Goal: Task Accomplishment & Management: Manage account settings

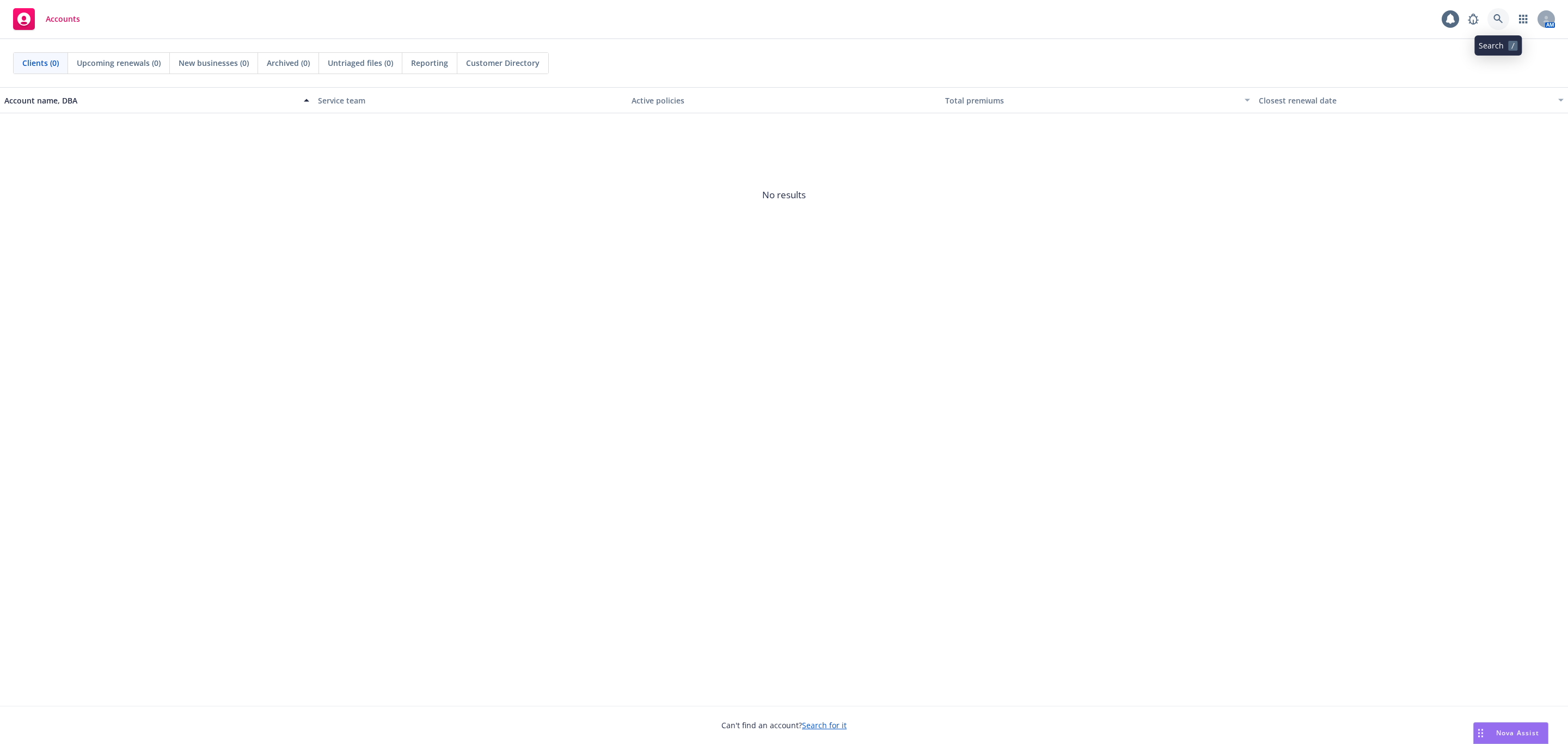
click at [1497, 12] on link at bounding box center [1499, 19] width 22 height 22
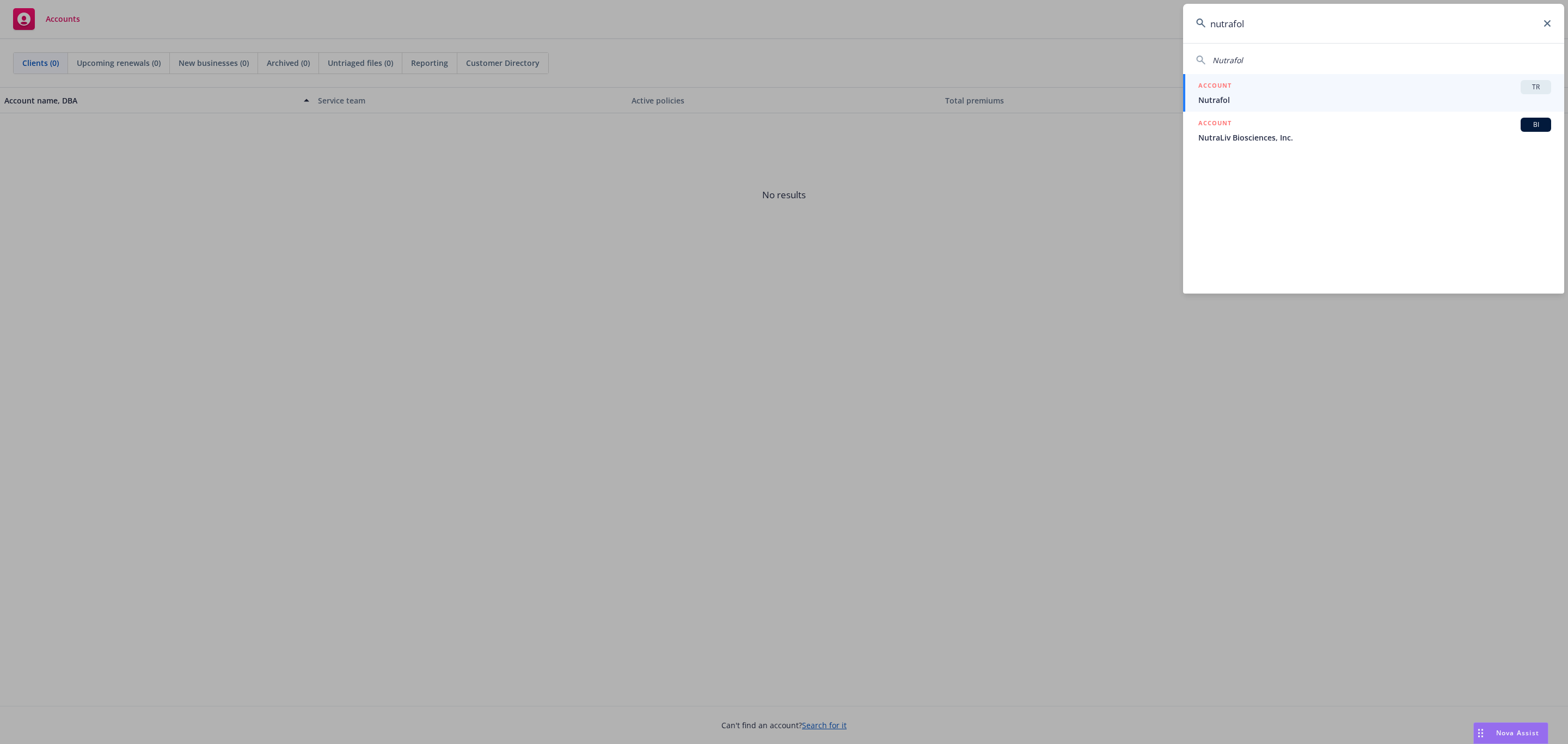
type input "nutrafol"
click at [1287, 89] on div "ACCOUNT TR" at bounding box center [1375, 86] width 353 height 14
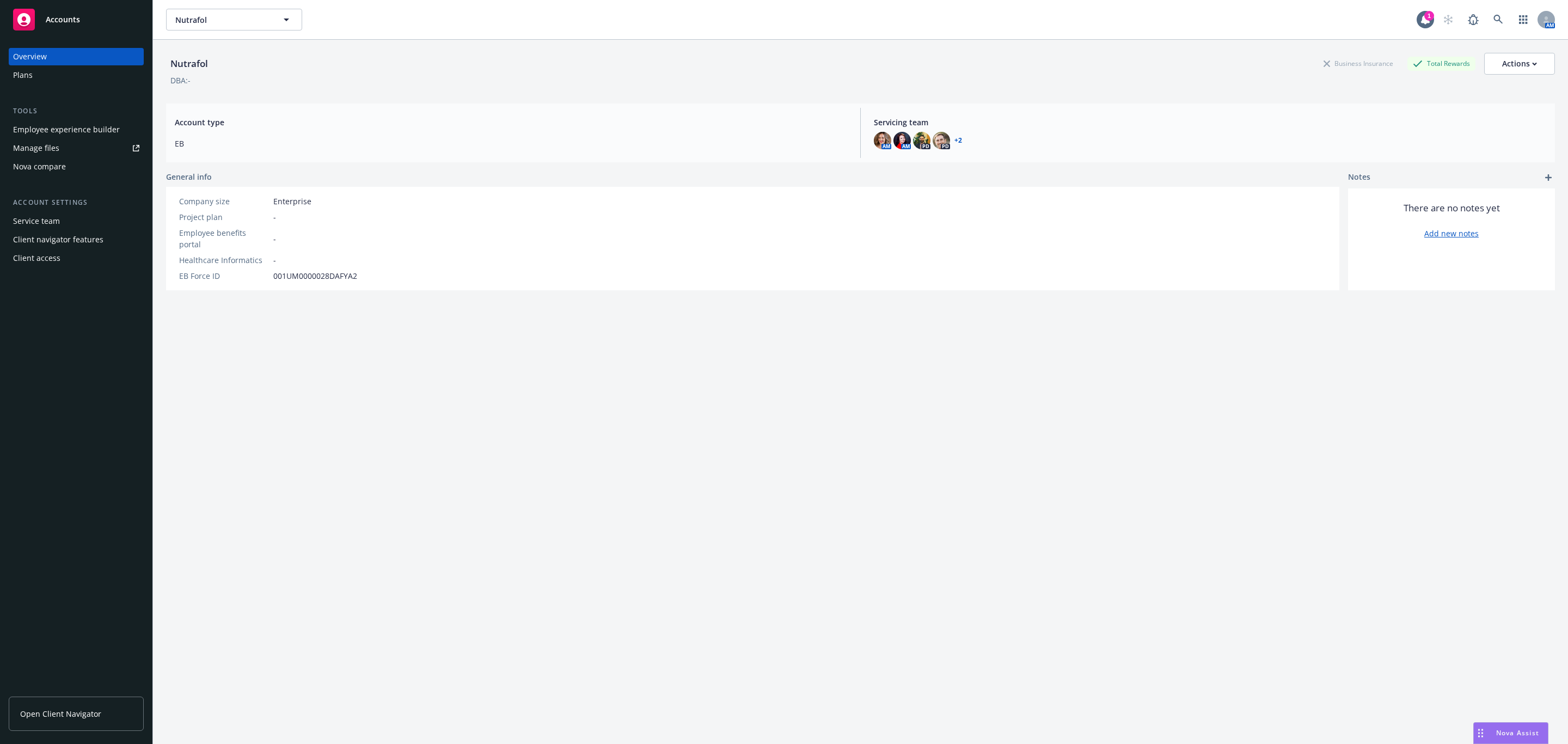
click at [63, 128] on div "Employee experience builder" at bounding box center [66, 130] width 107 height 18
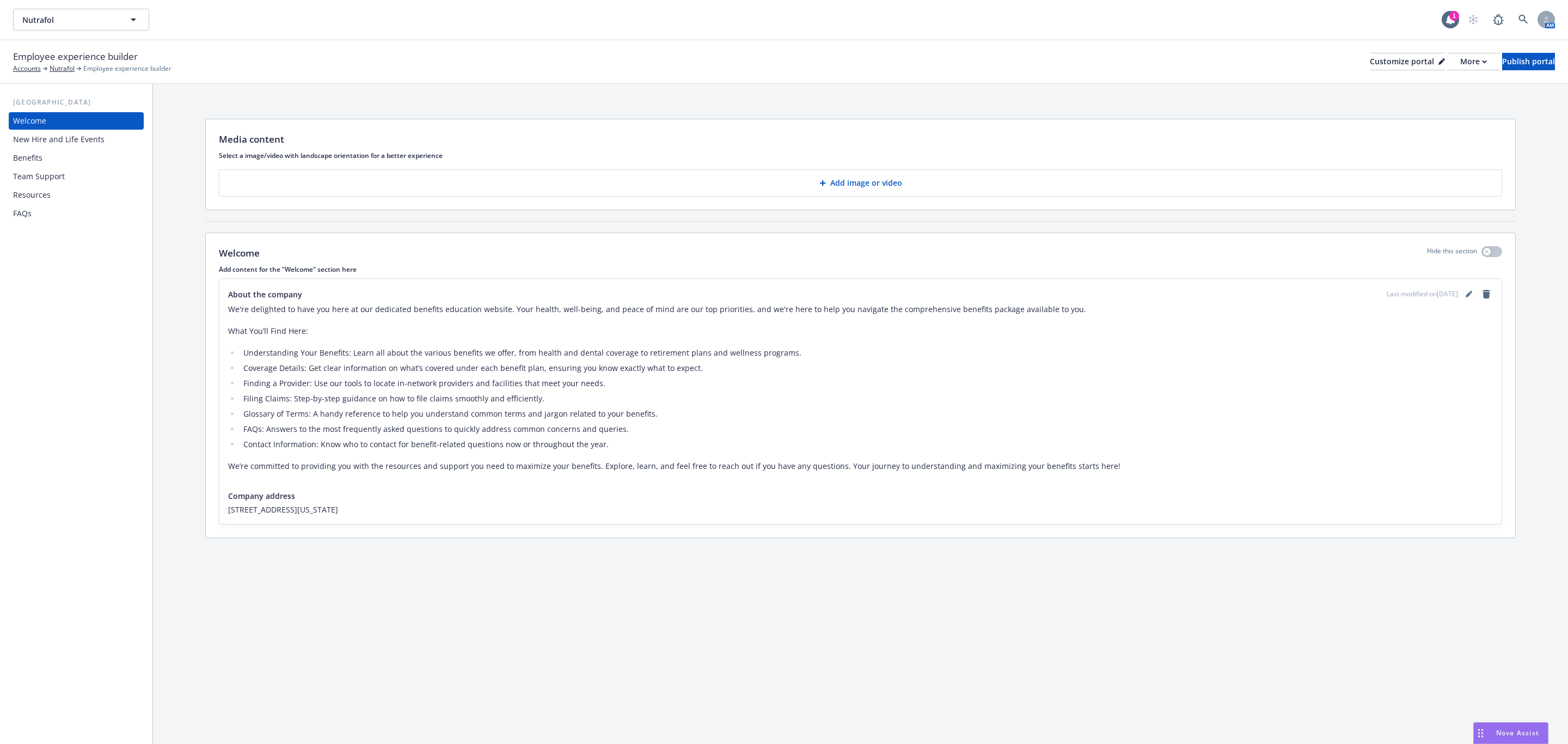
click at [52, 161] on div "Benefits" at bounding box center [76, 158] width 127 height 18
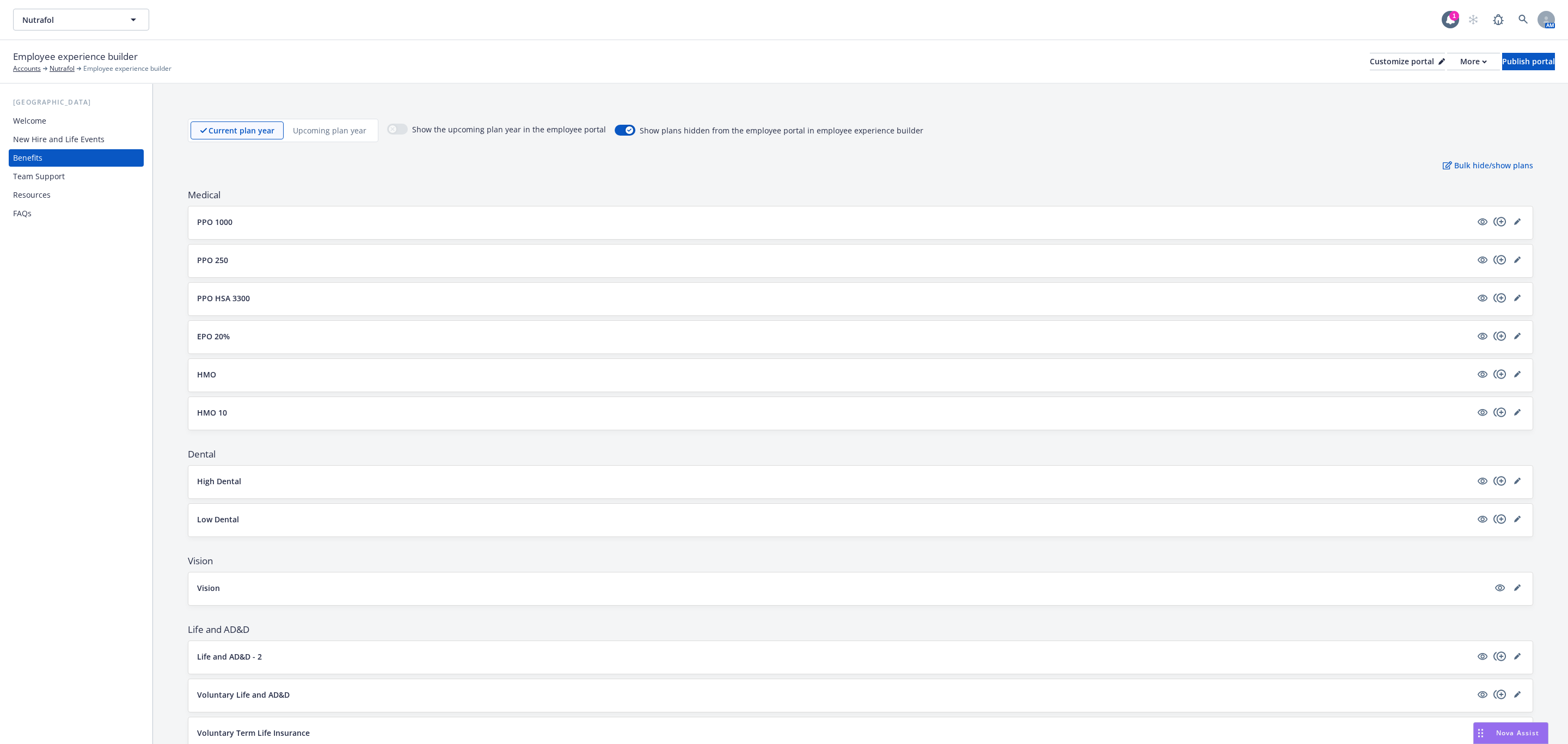
click at [318, 339] on button "EPO 20%" at bounding box center [835, 336] width 1275 height 12
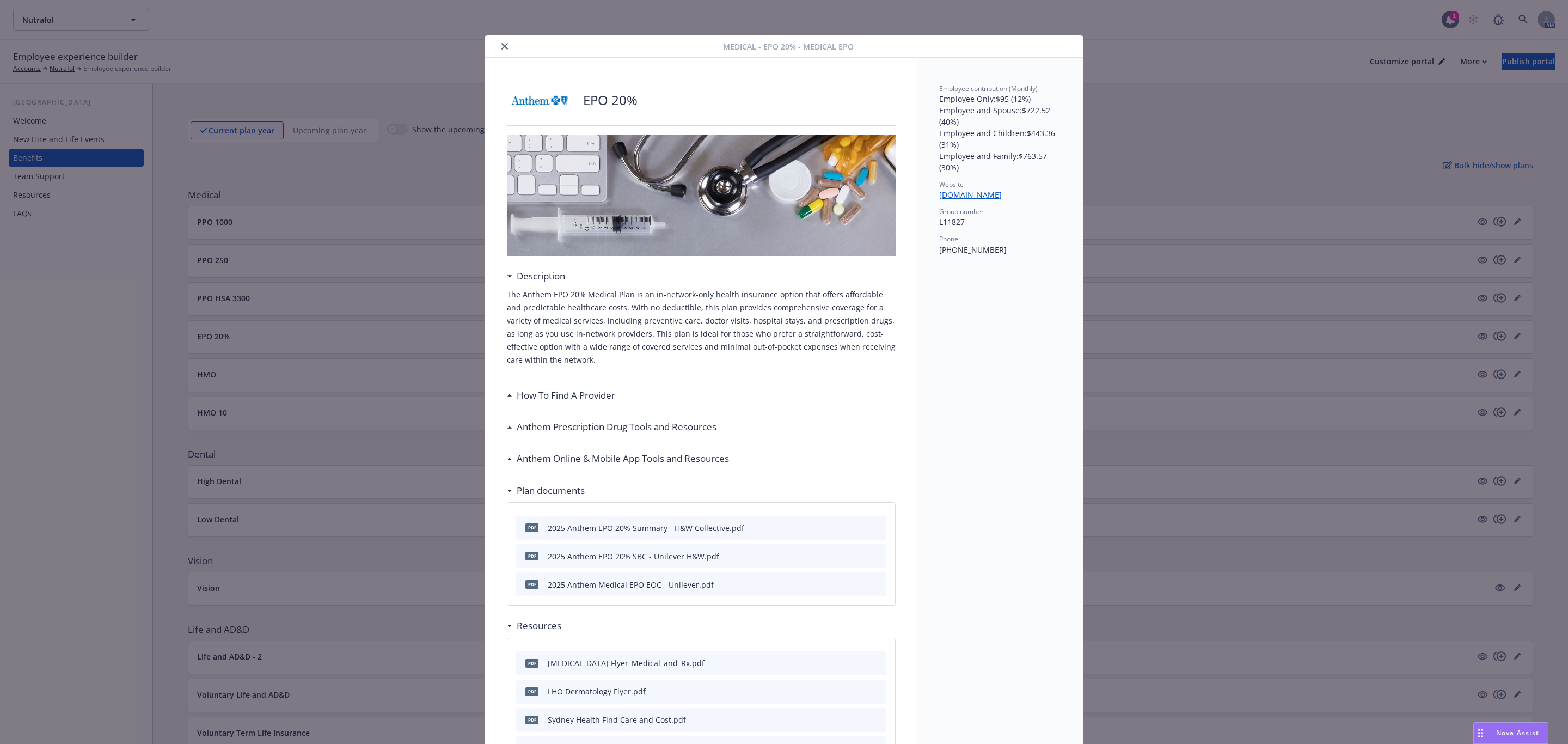
click at [492, 48] on div at bounding box center [606, 46] width 234 height 13
click at [502, 47] on icon "close" at bounding box center [505, 46] width 7 height 7
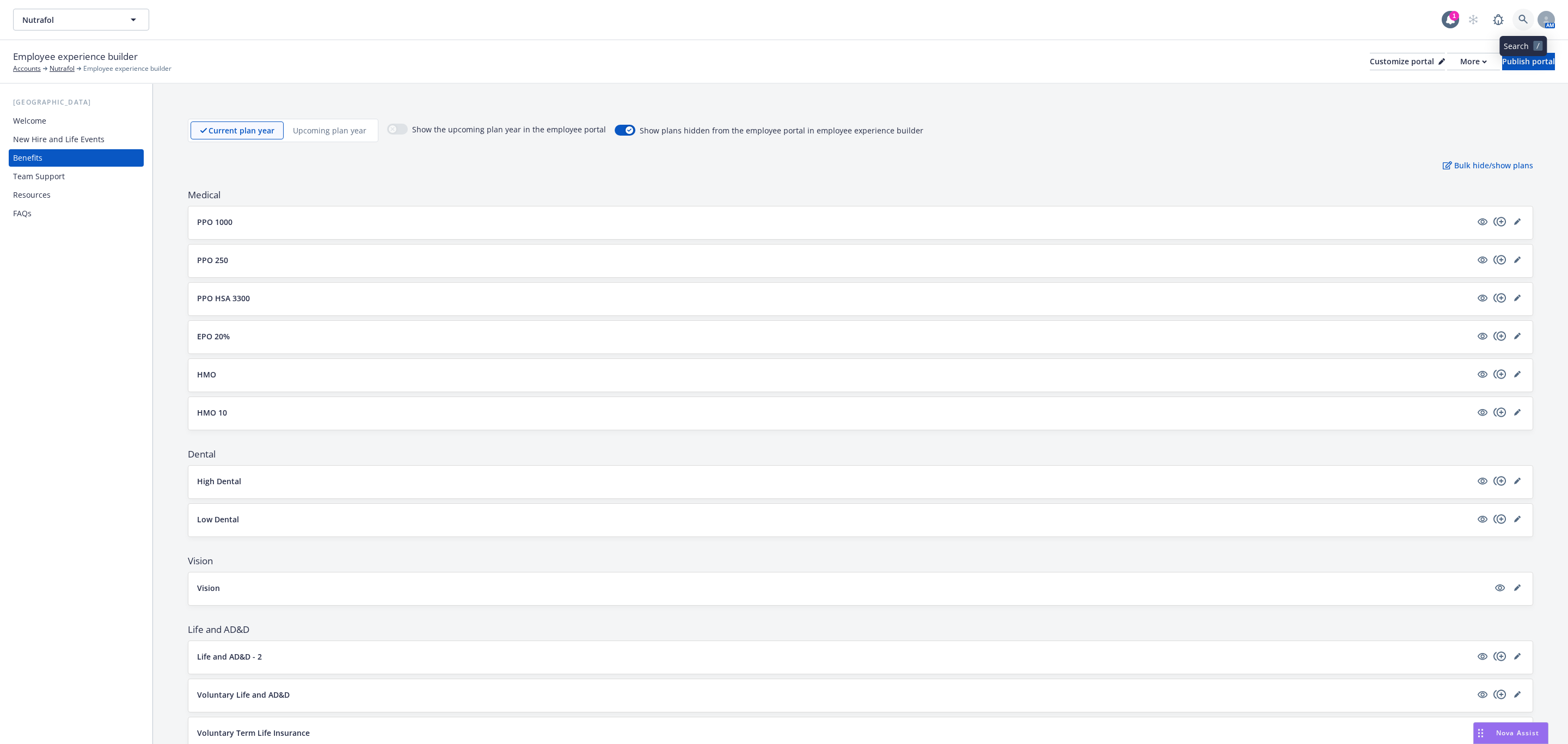
click at [1521, 20] on icon at bounding box center [1523, 19] width 9 height 9
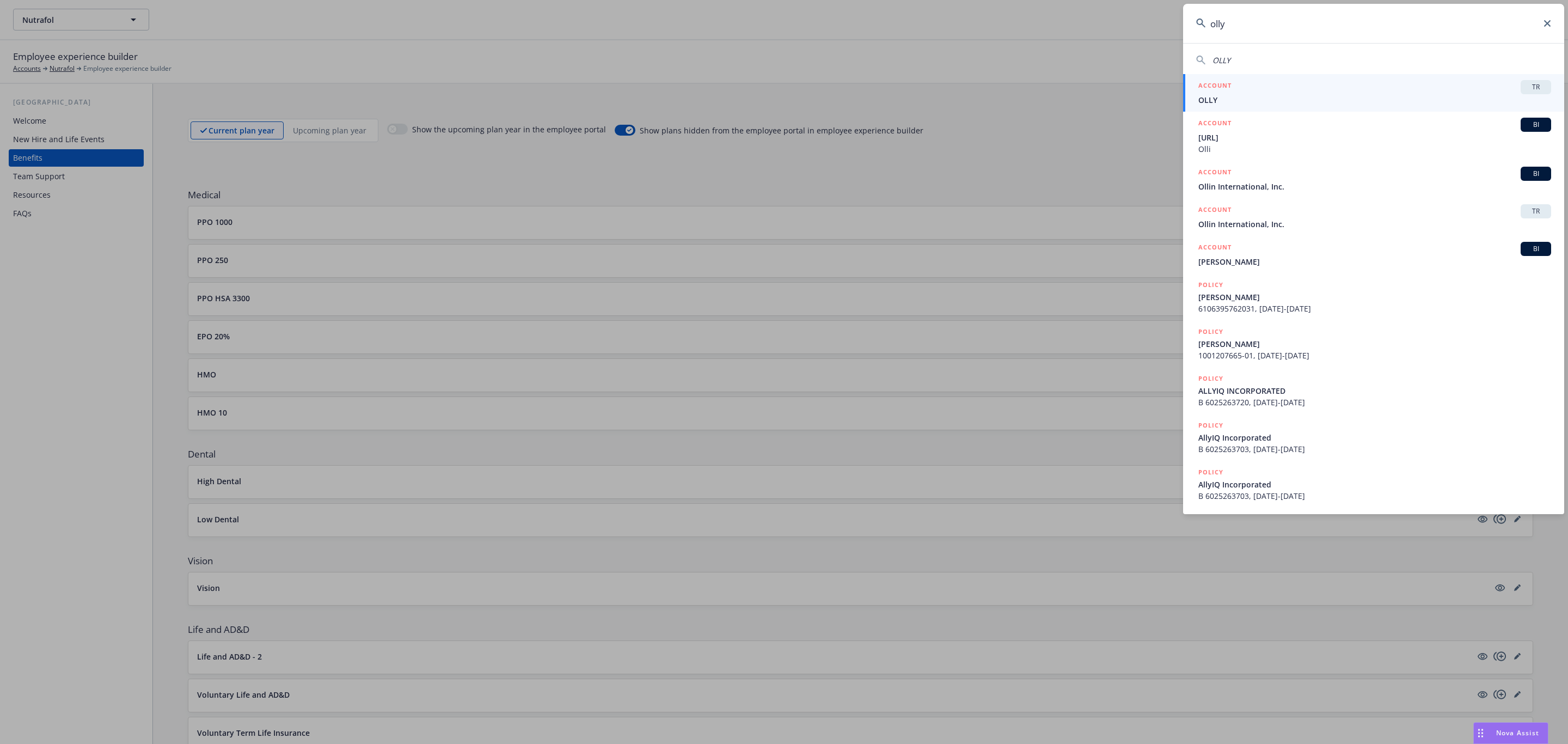
type input "olly"
click at [1318, 99] on span "OLLY" at bounding box center [1375, 100] width 353 height 12
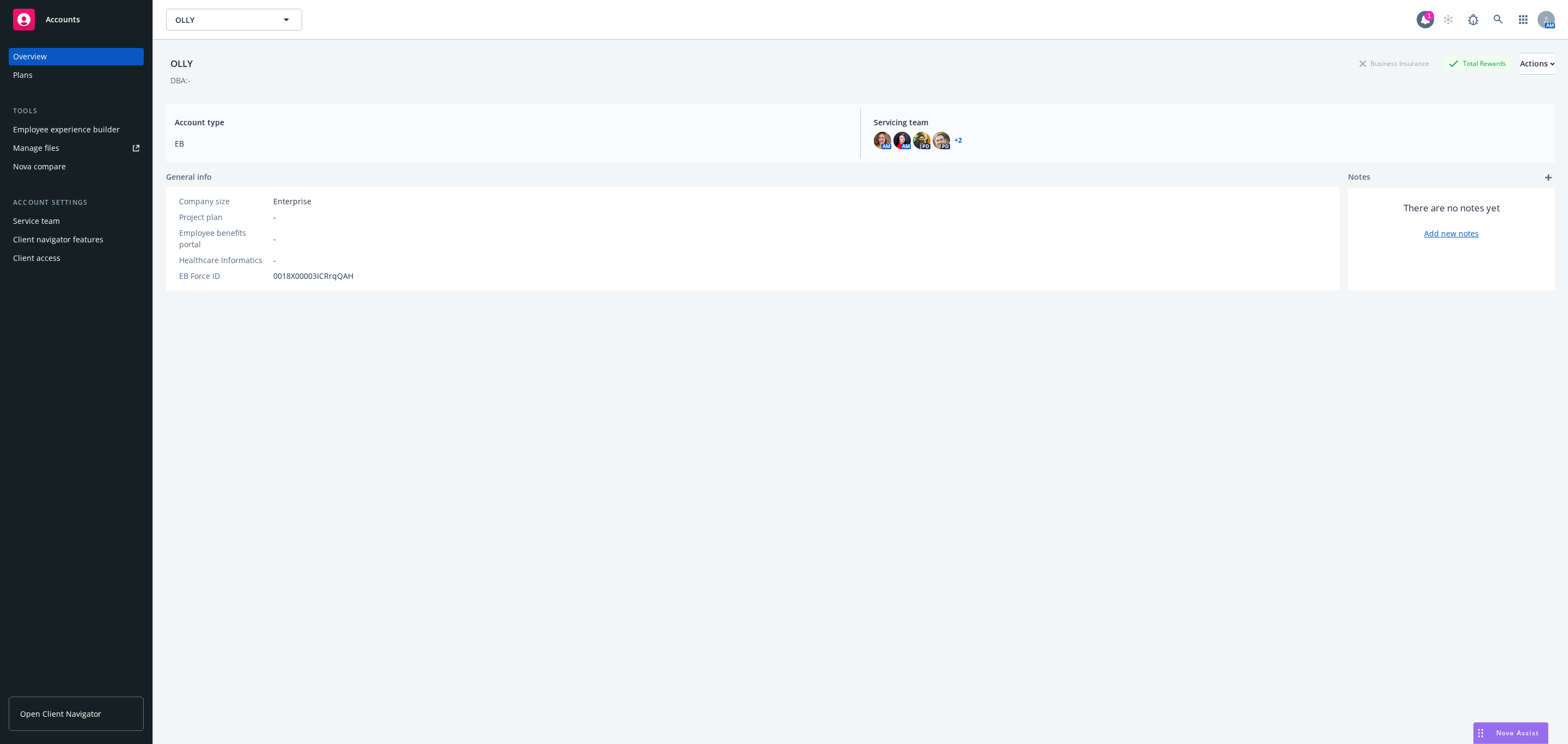
click at [88, 129] on div "Employee experience builder" at bounding box center [66, 130] width 107 height 18
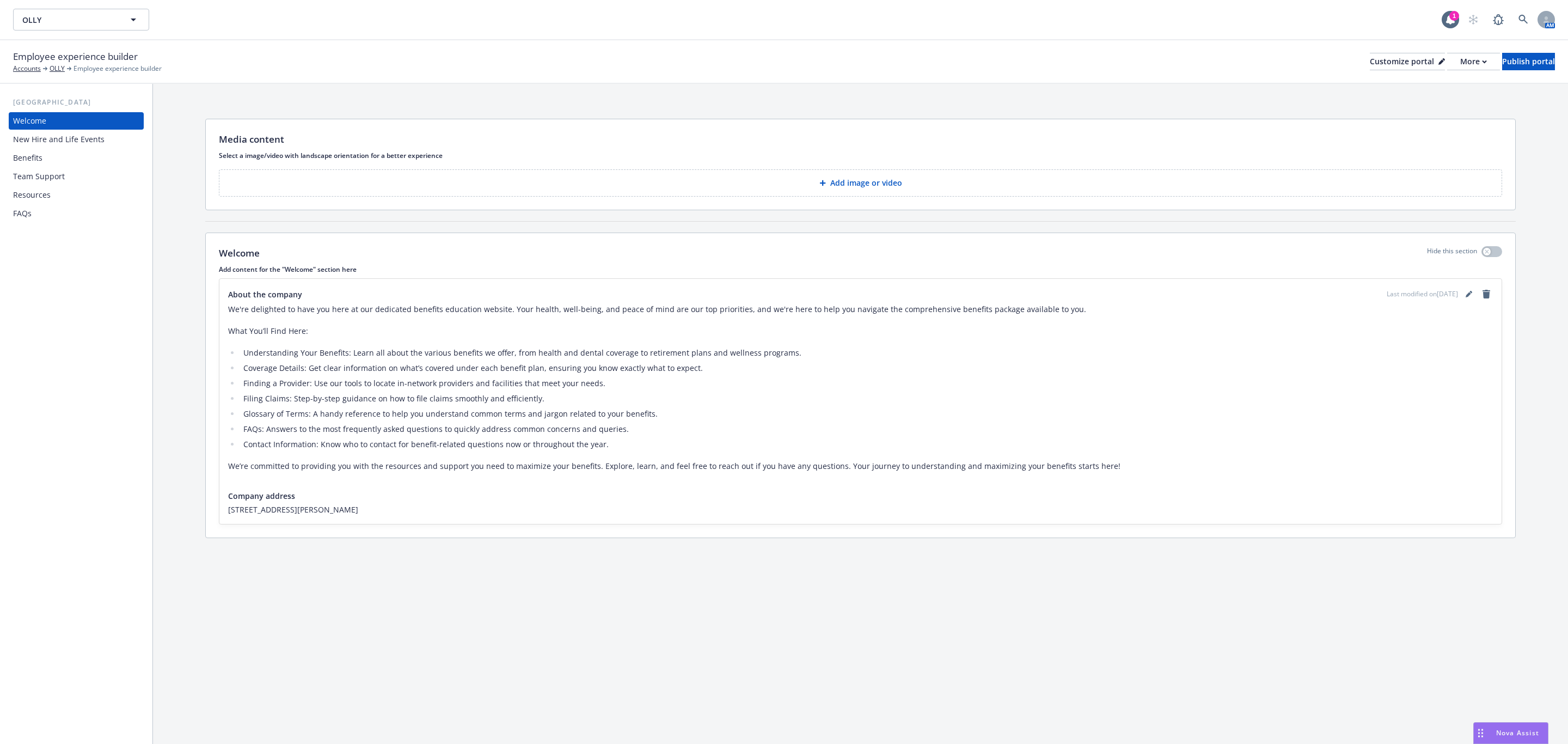
click at [71, 154] on div "Benefits" at bounding box center [76, 158] width 127 height 18
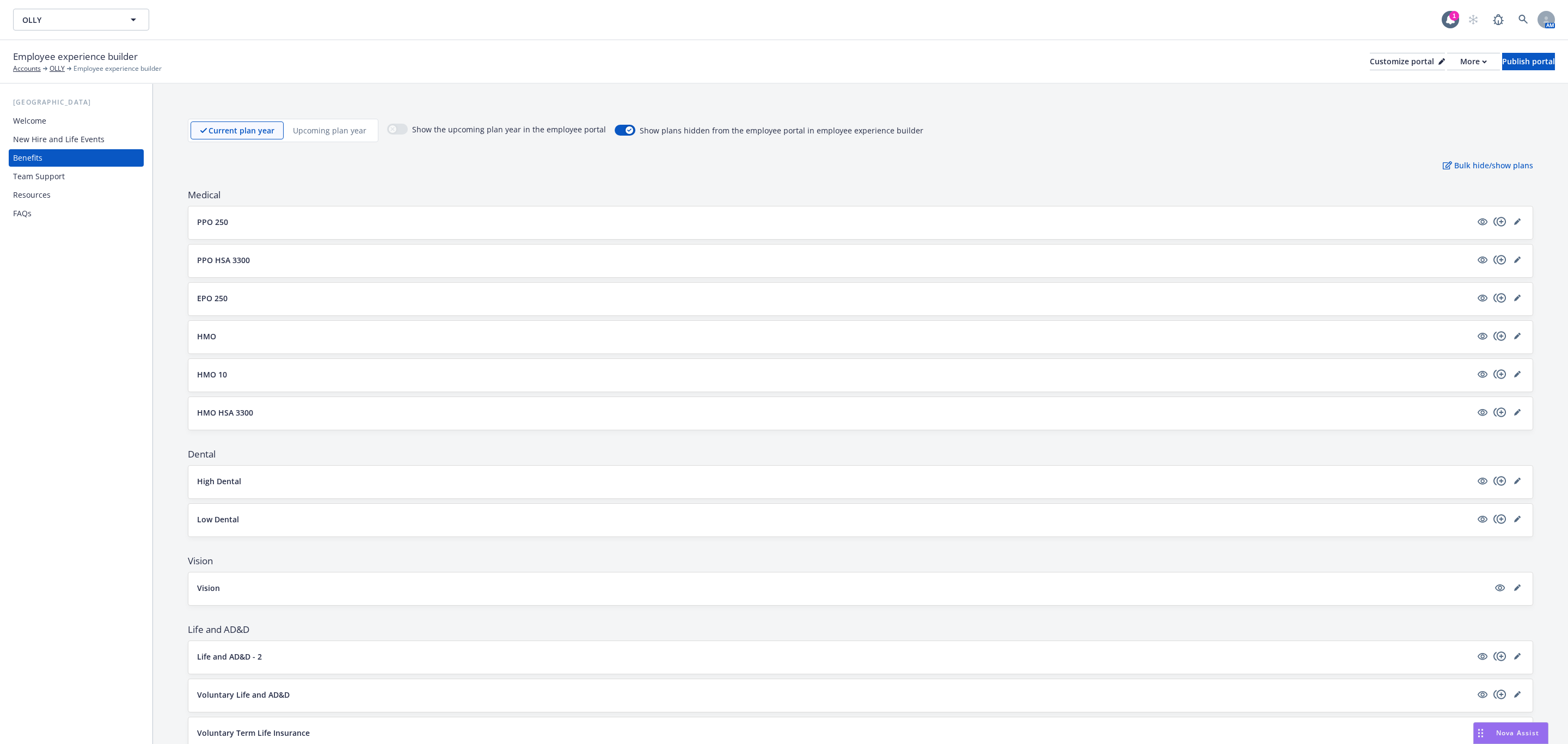
click at [231, 309] on div "EPO 250" at bounding box center [860, 299] width 1344 height 33
click at [219, 302] on p "EPO 250" at bounding box center [212, 298] width 30 height 12
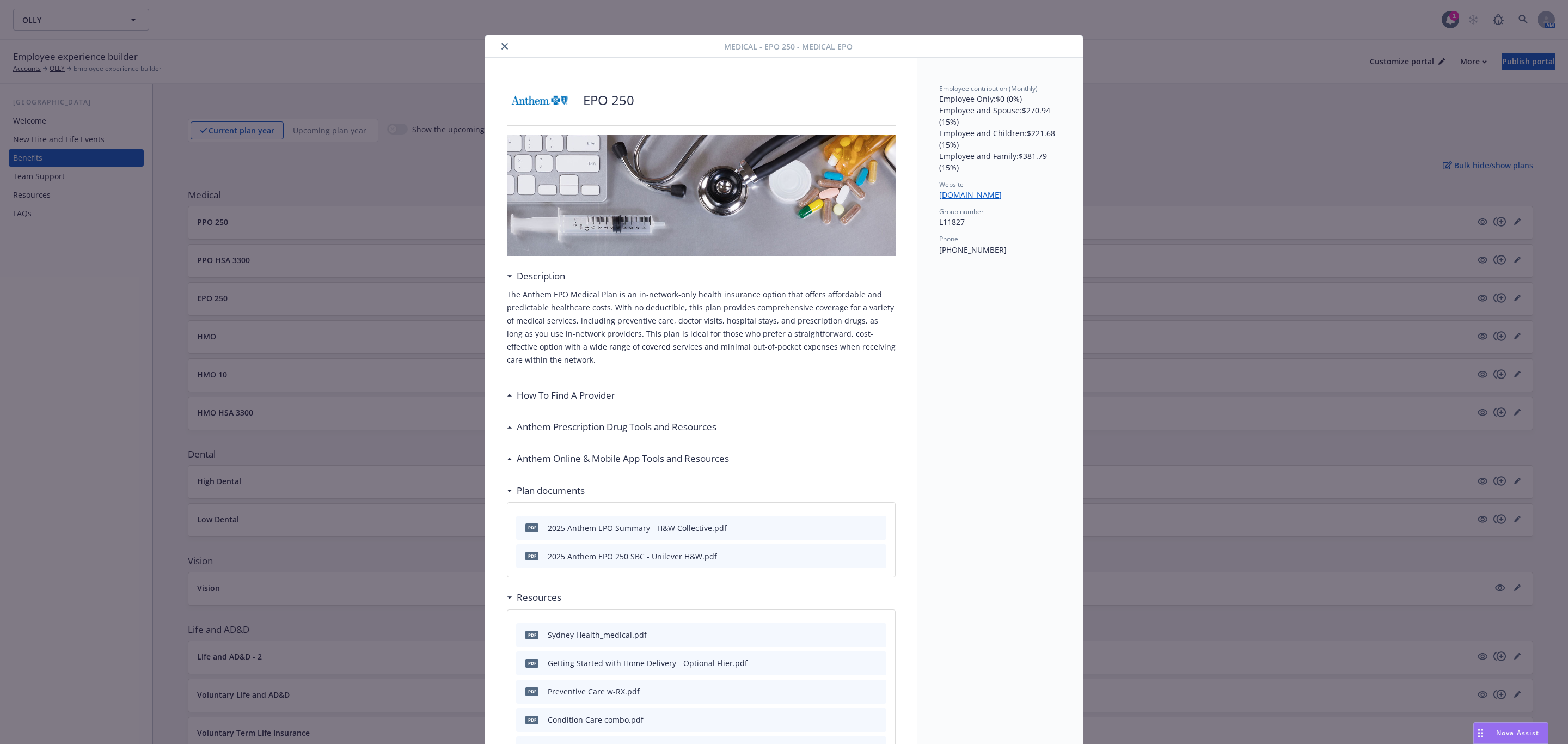
click at [490, 46] on div at bounding box center [607, 46] width 235 height 13
click at [502, 46] on icon "close" at bounding box center [505, 46] width 7 height 7
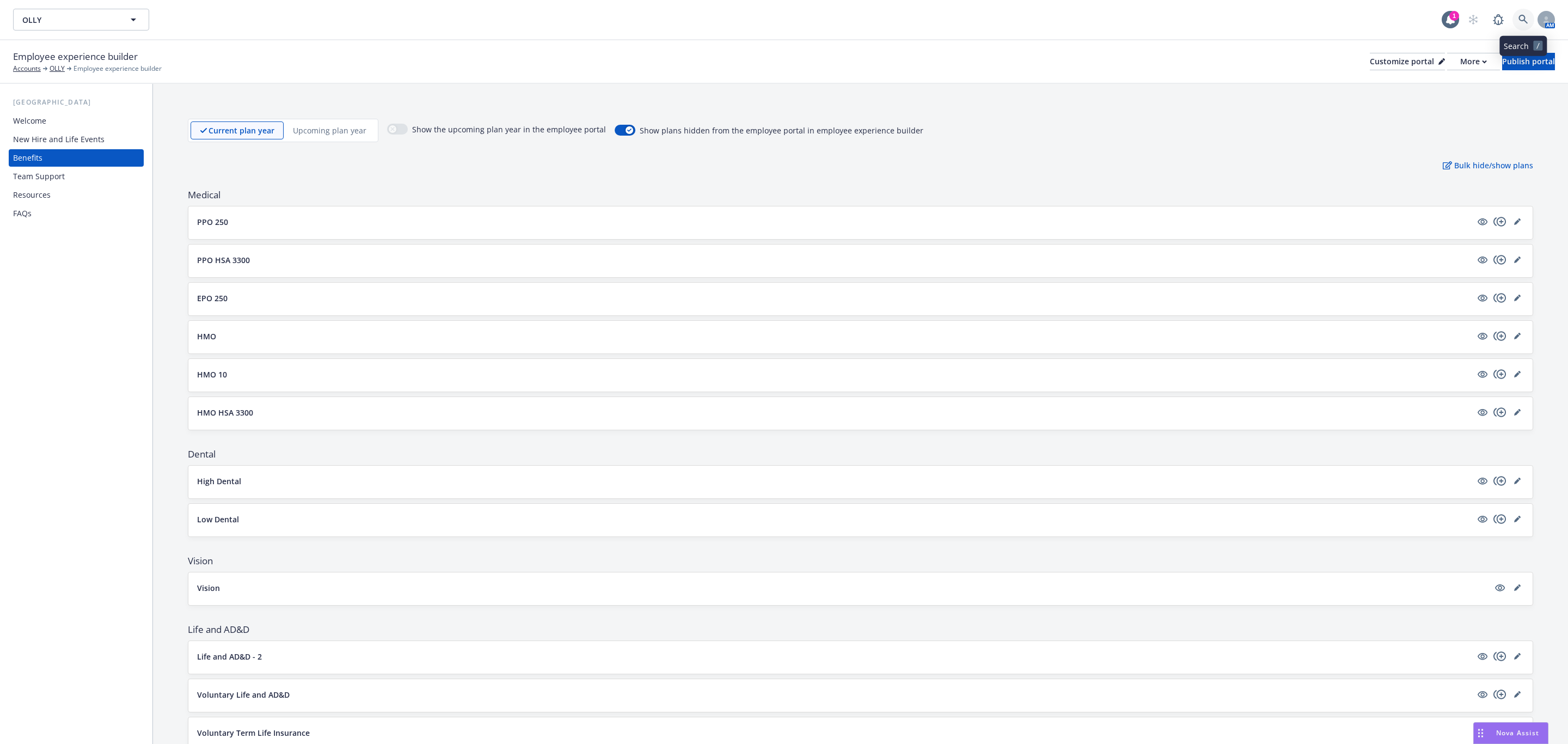
click at [1528, 18] on icon at bounding box center [1524, 19] width 10 height 10
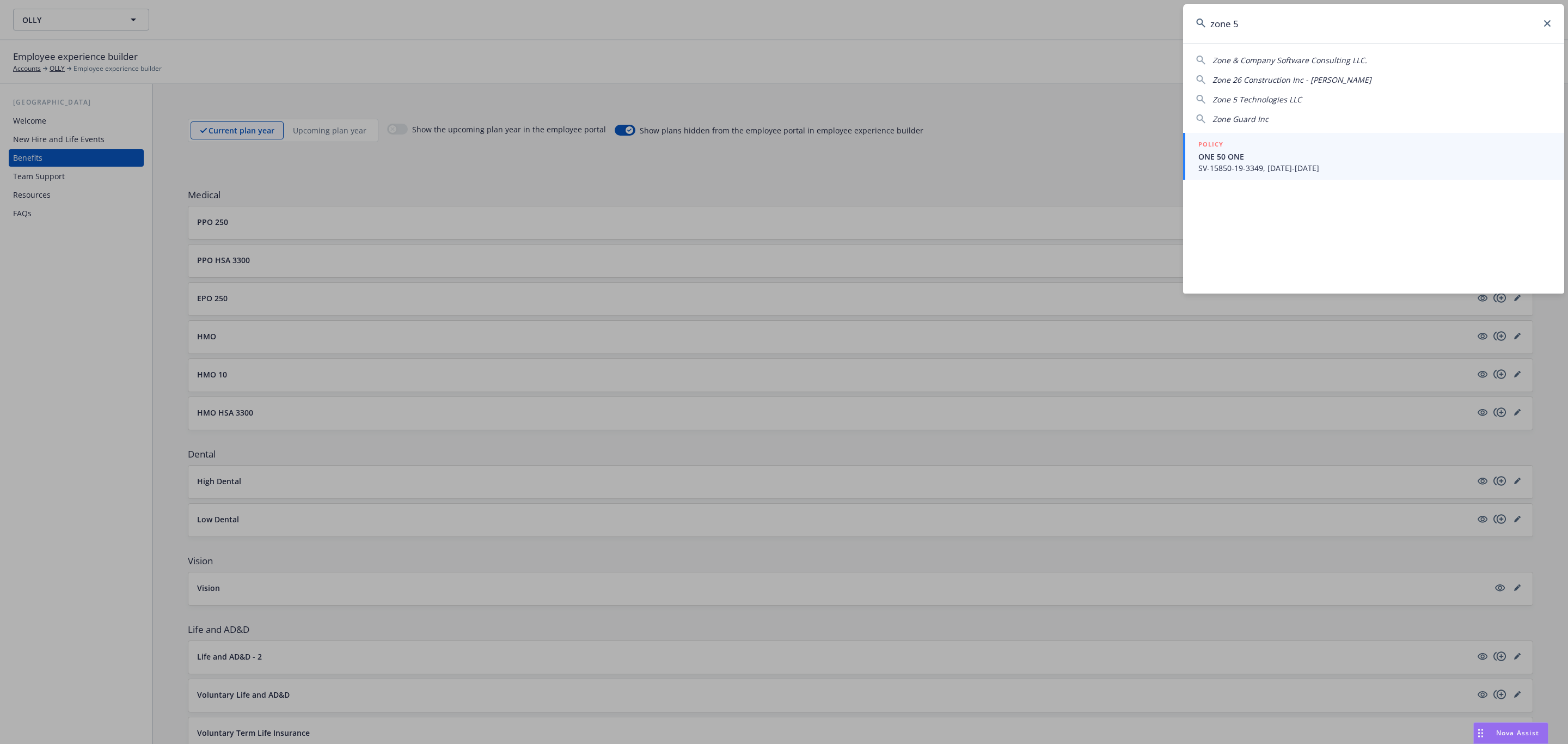
click at [1286, 100] on span "Zone 5 Technologies LLC" at bounding box center [1257, 99] width 89 height 10
type input "Zone 5 Technologies LLC"
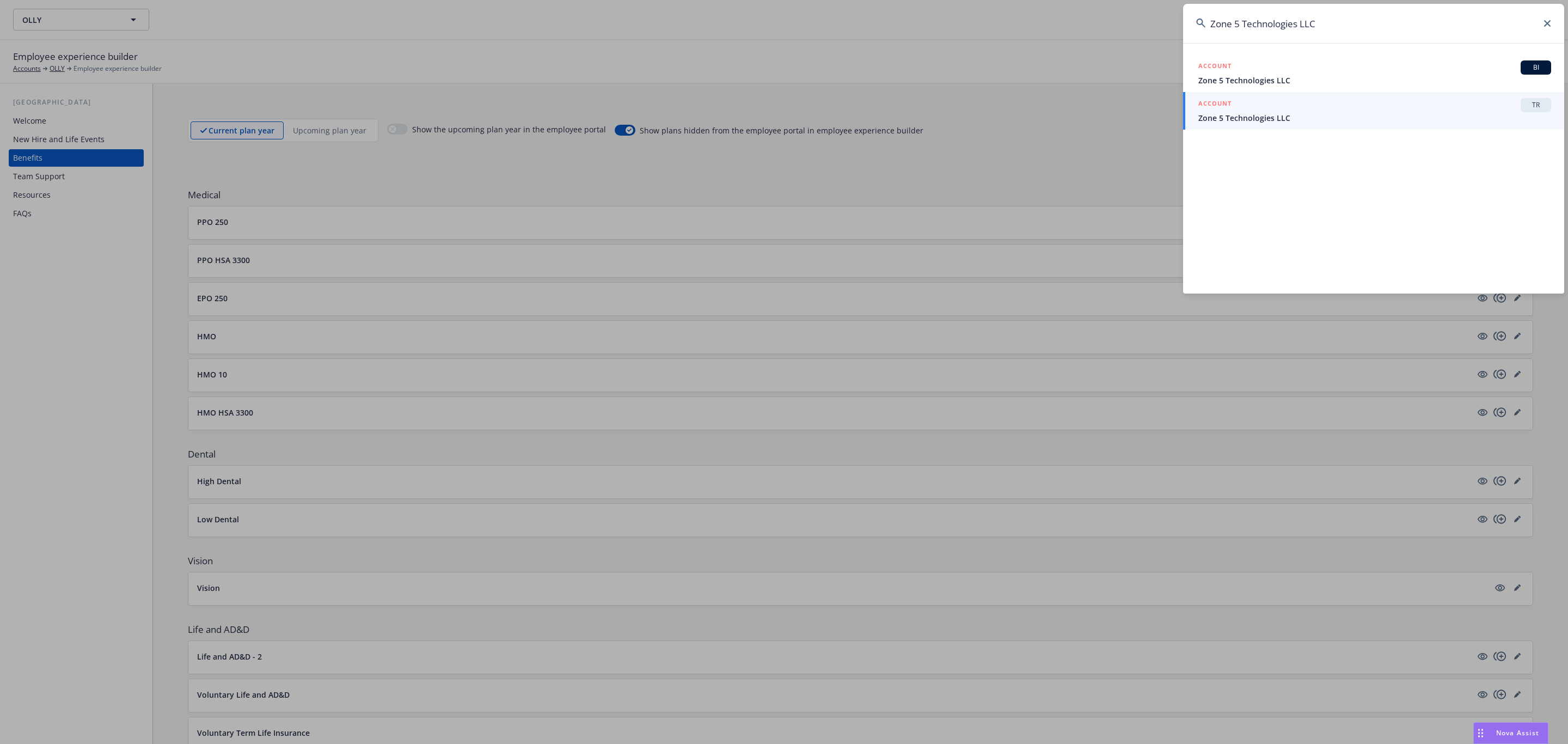
click at [1284, 112] on span "Zone 5 Technologies LLC" at bounding box center [1375, 118] width 353 height 12
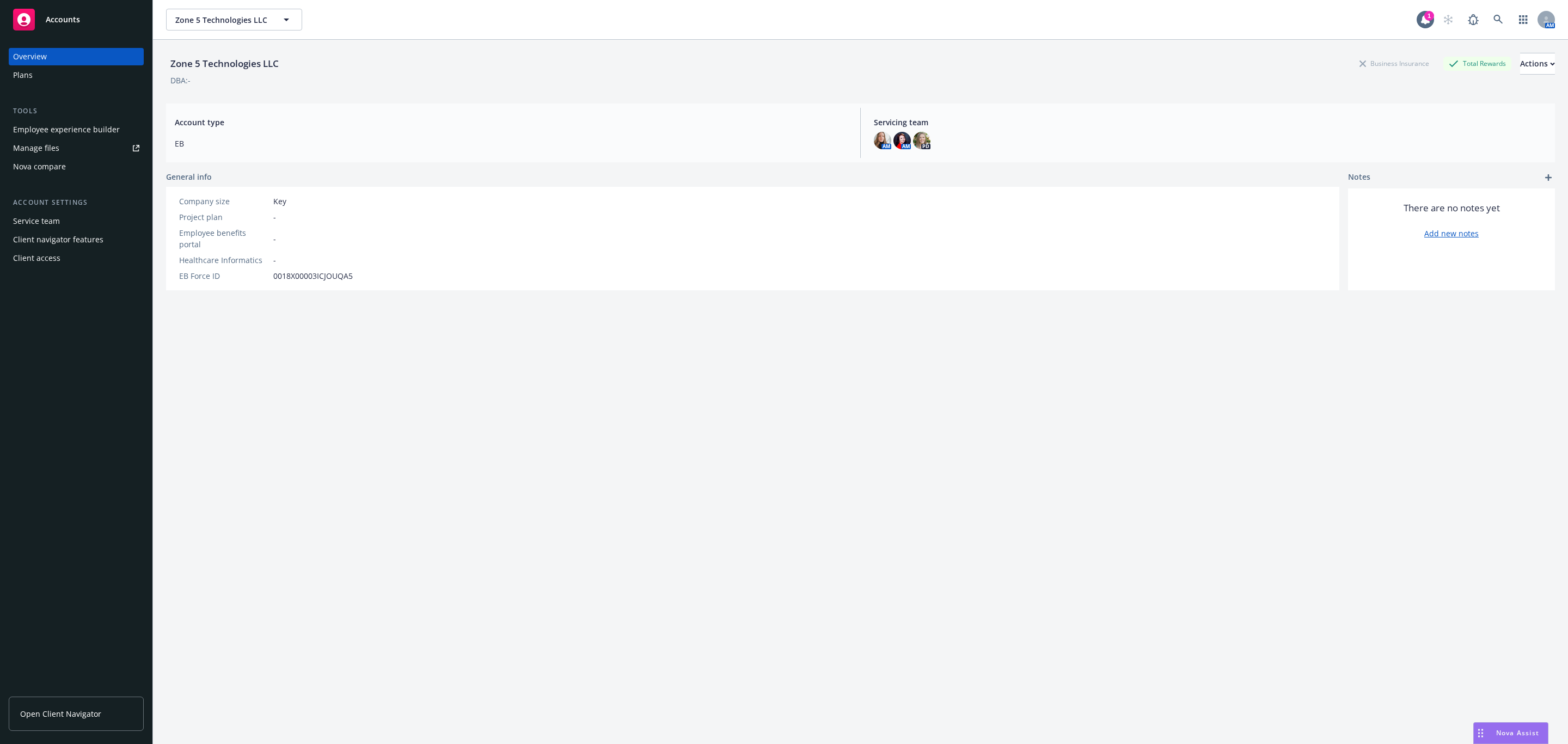
click at [44, 74] on div "Plans" at bounding box center [76, 75] width 127 height 18
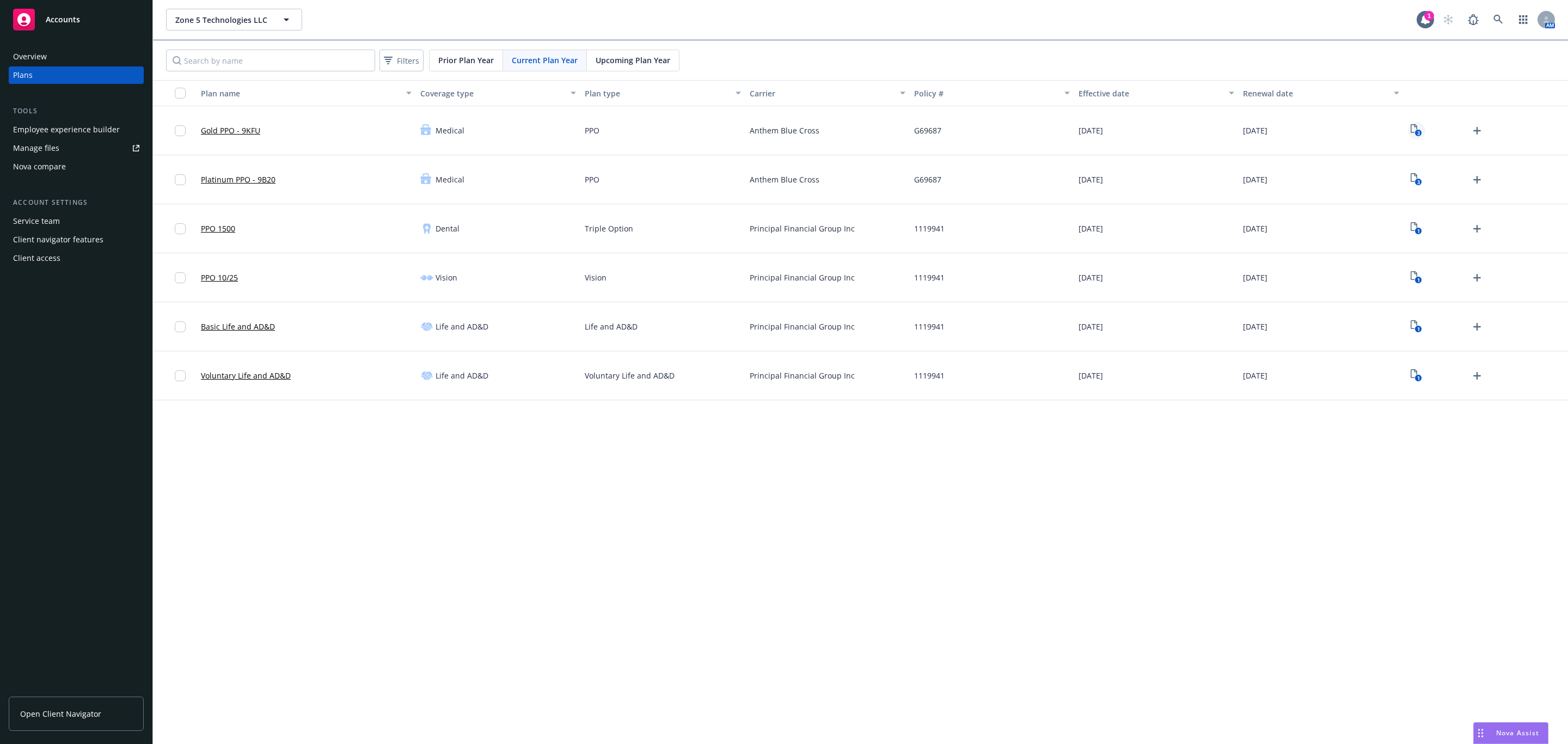
click at [1423, 126] on link "3" at bounding box center [1416, 130] width 18 height 18
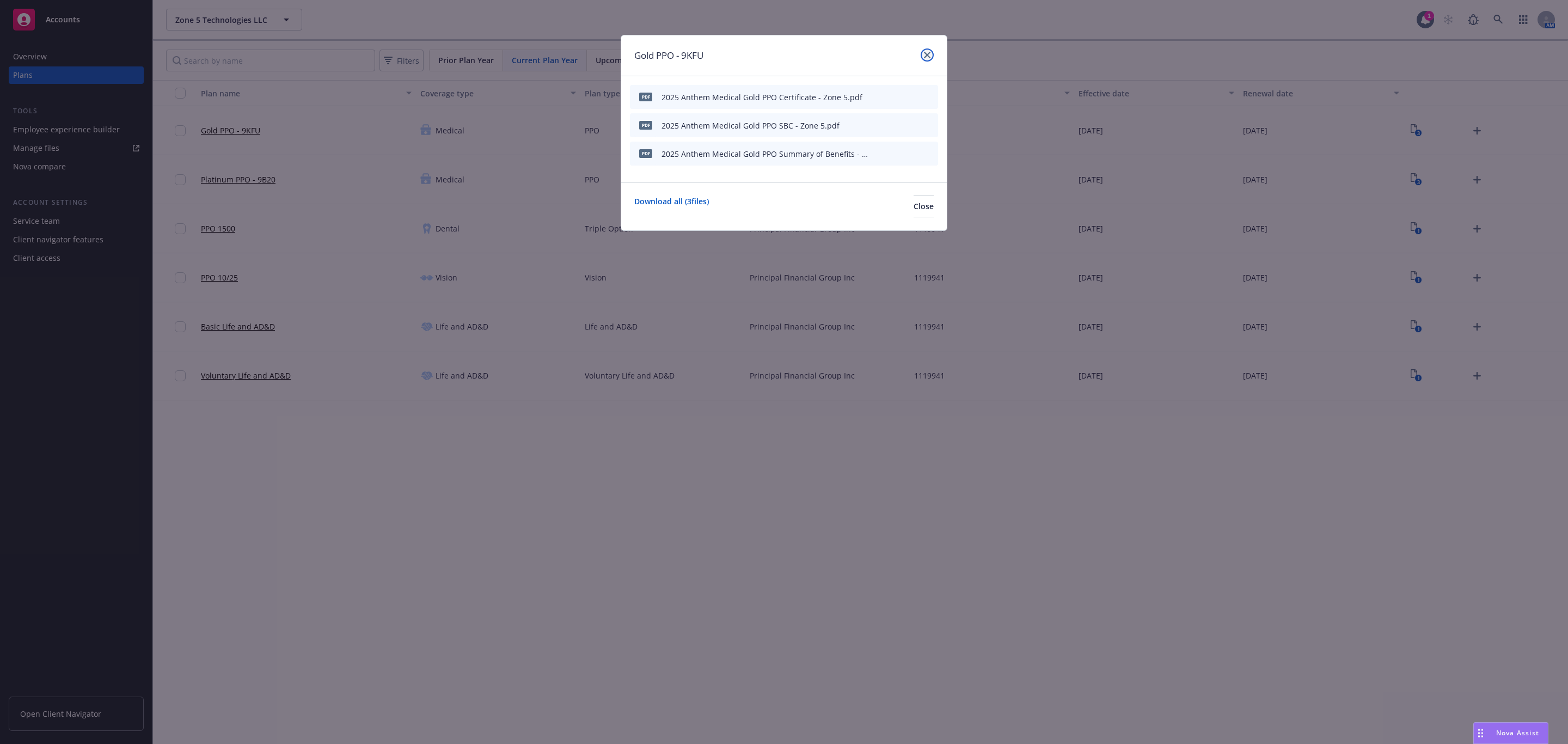
click at [922, 55] on link "close" at bounding box center [927, 55] width 13 height 13
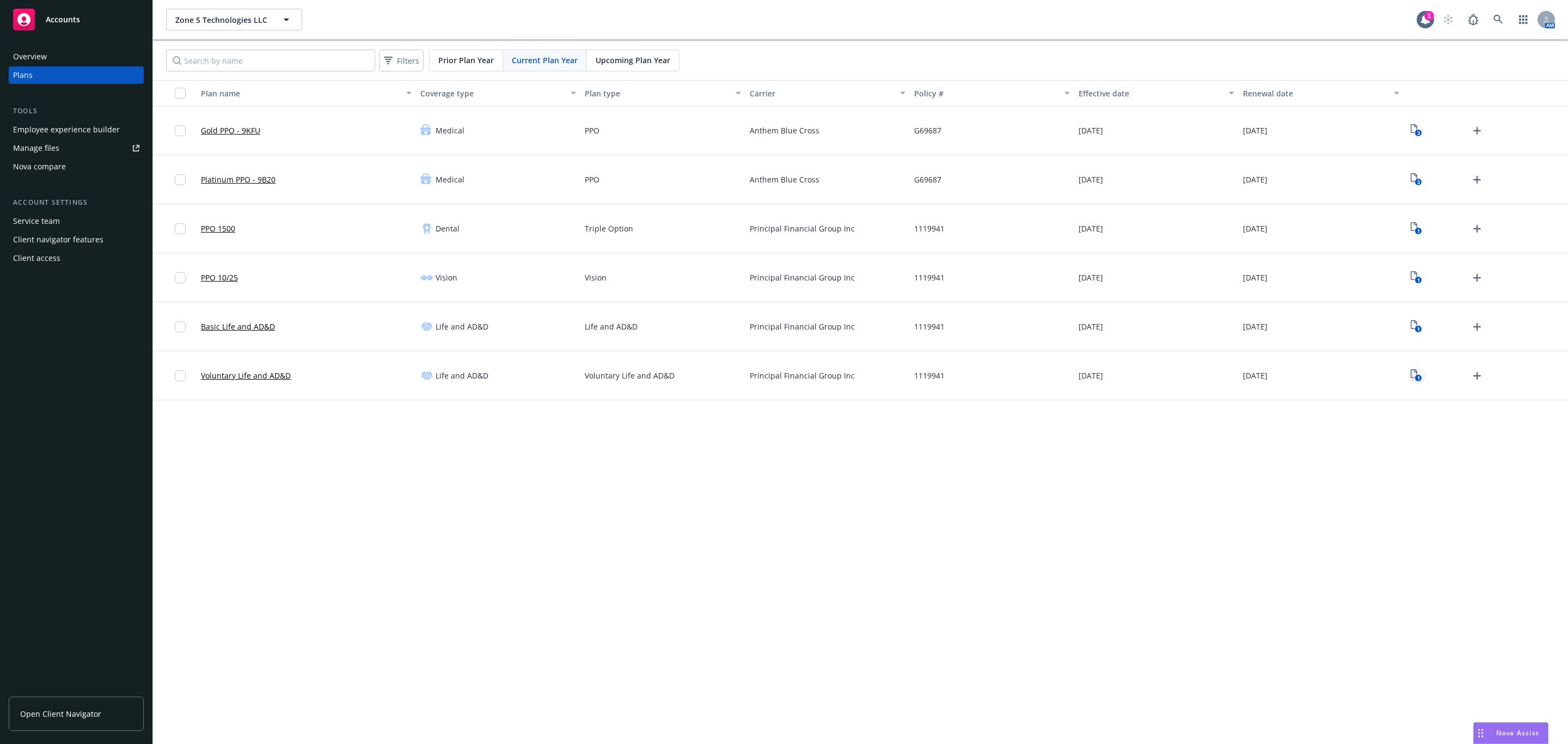
click at [1409, 371] on link "1" at bounding box center [1416, 376] width 18 height 18
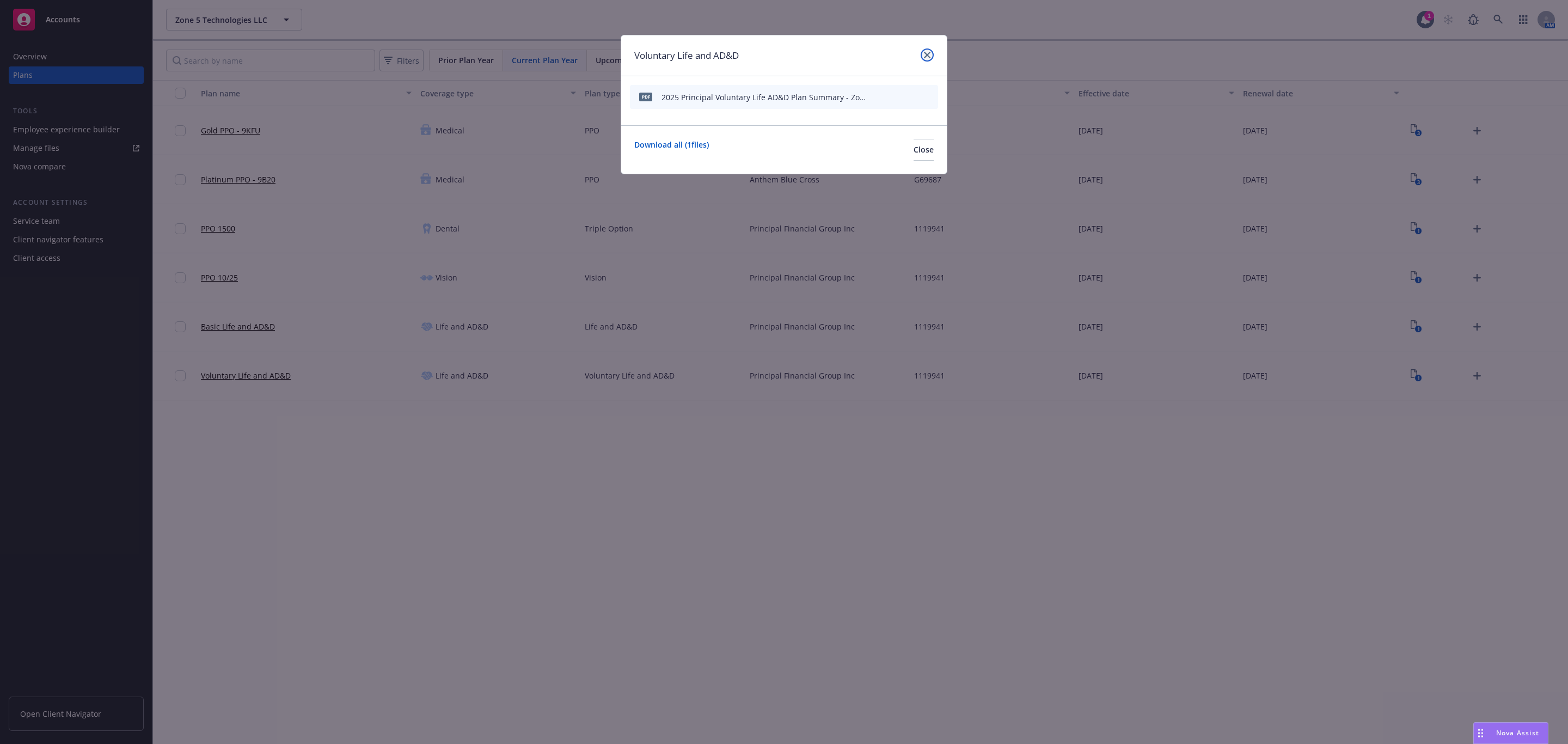
click at [923, 51] on link "close" at bounding box center [927, 55] width 13 height 13
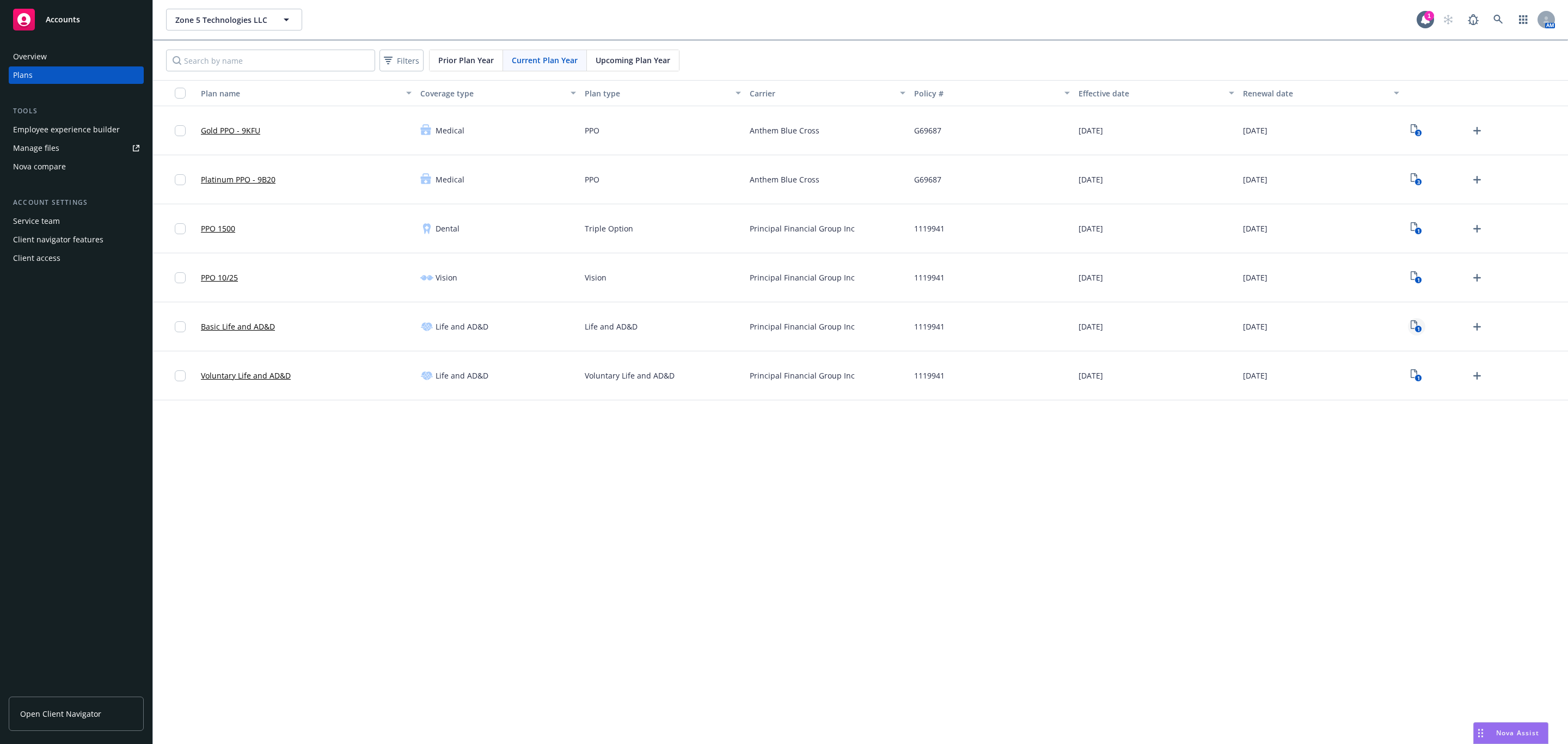
click at [1410, 331] on link "1" at bounding box center [1416, 326] width 18 height 18
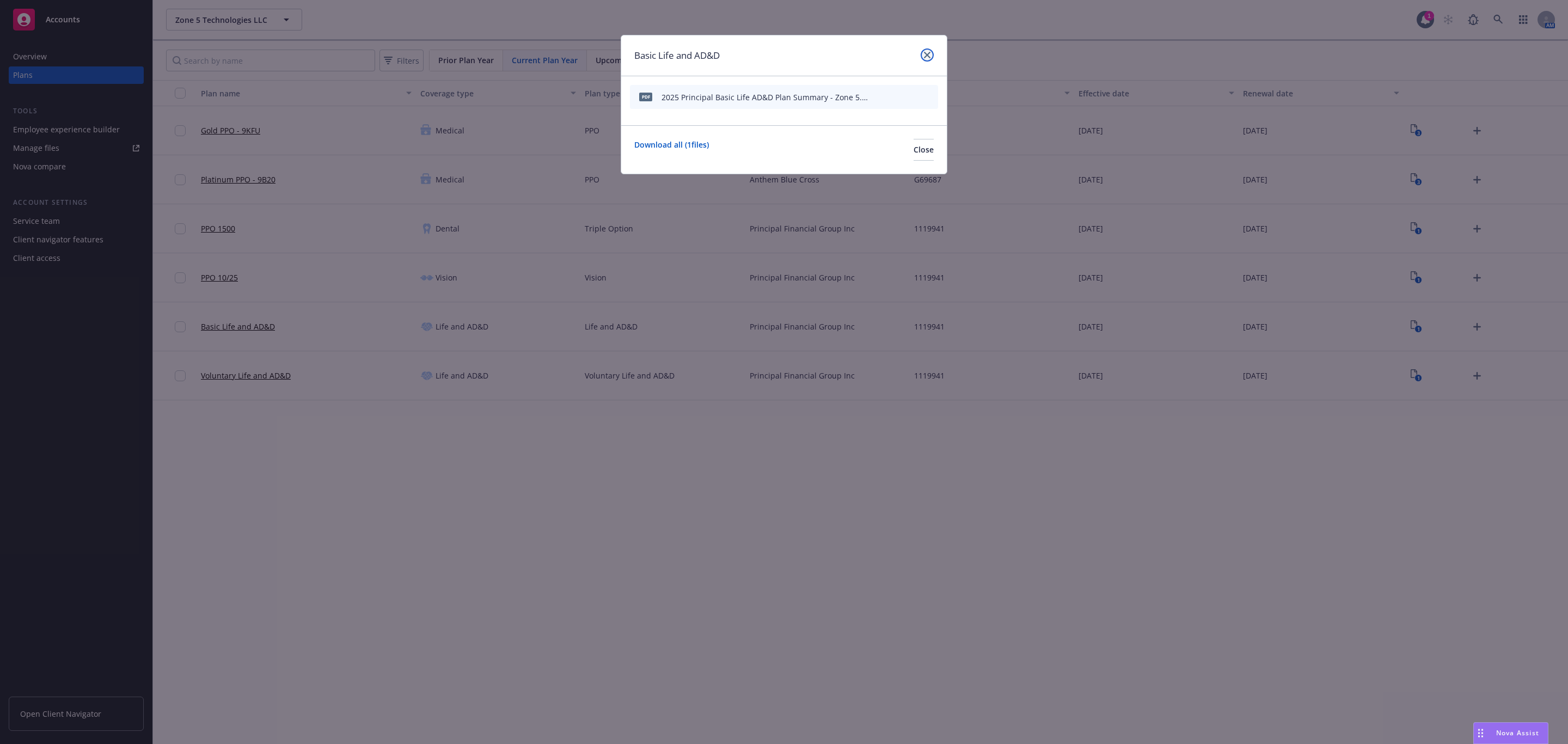
click at [928, 52] on icon "close" at bounding box center [927, 55] width 7 height 7
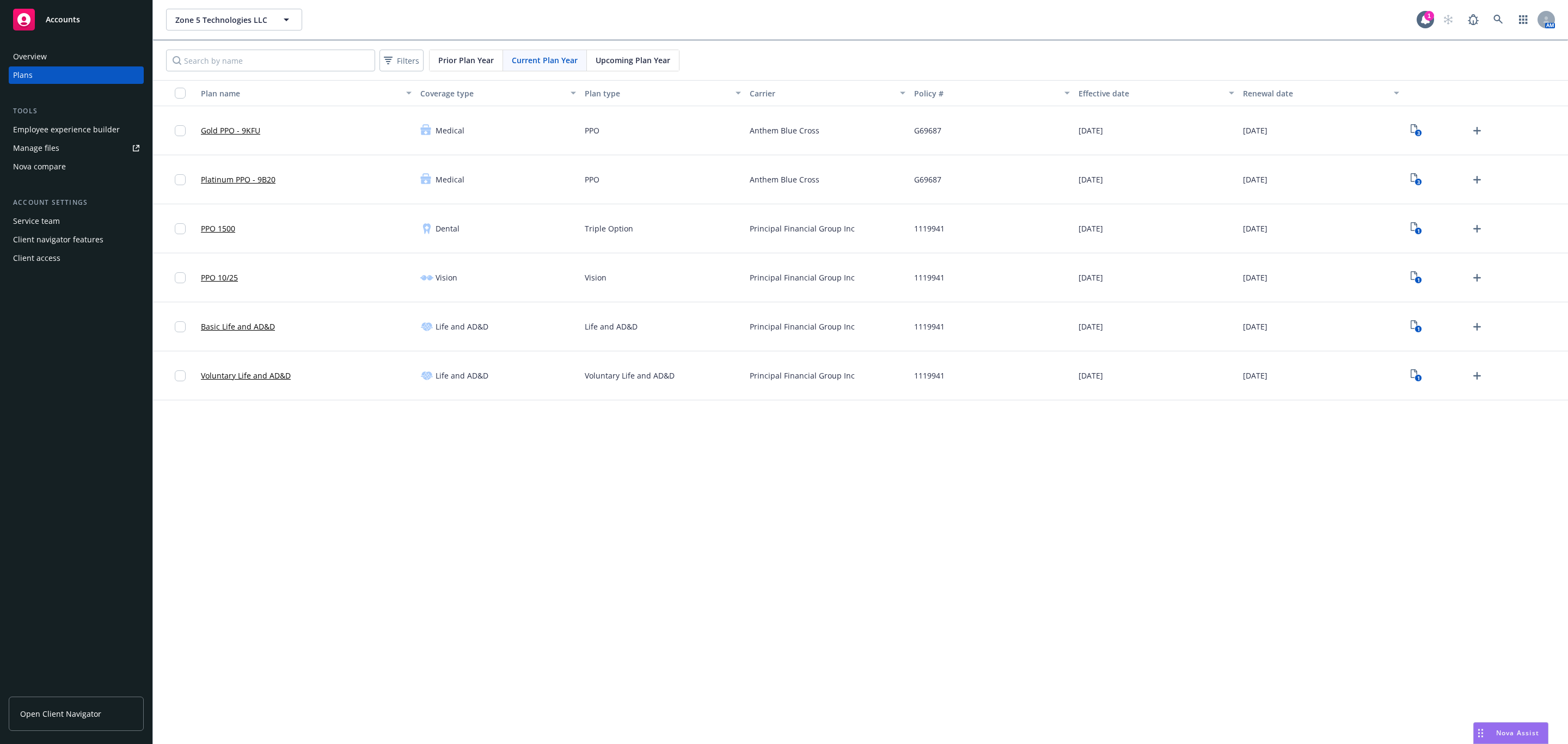
click at [51, 708] on span "Open Client Navigator" at bounding box center [60, 714] width 81 height 12
click at [46, 149] on div "Manage files" at bounding box center [36, 148] width 46 height 18
click at [1498, 18] on icon at bounding box center [1498, 19] width 10 height 10
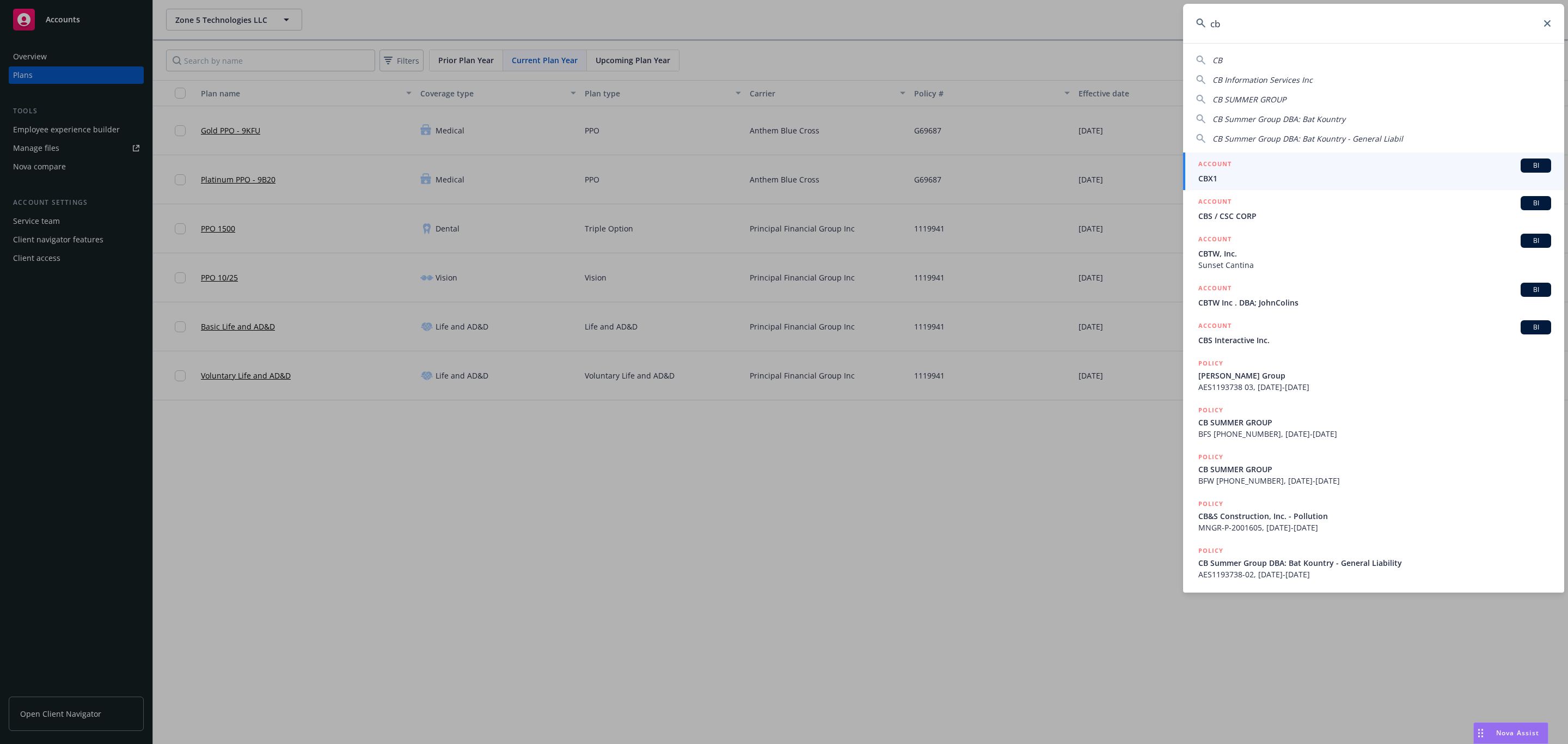
click at [1315, 82] on div "CB Information Services Inc" at bounding box center [1373, 80] width 355 height 12
type input "CB Information Services Inc"
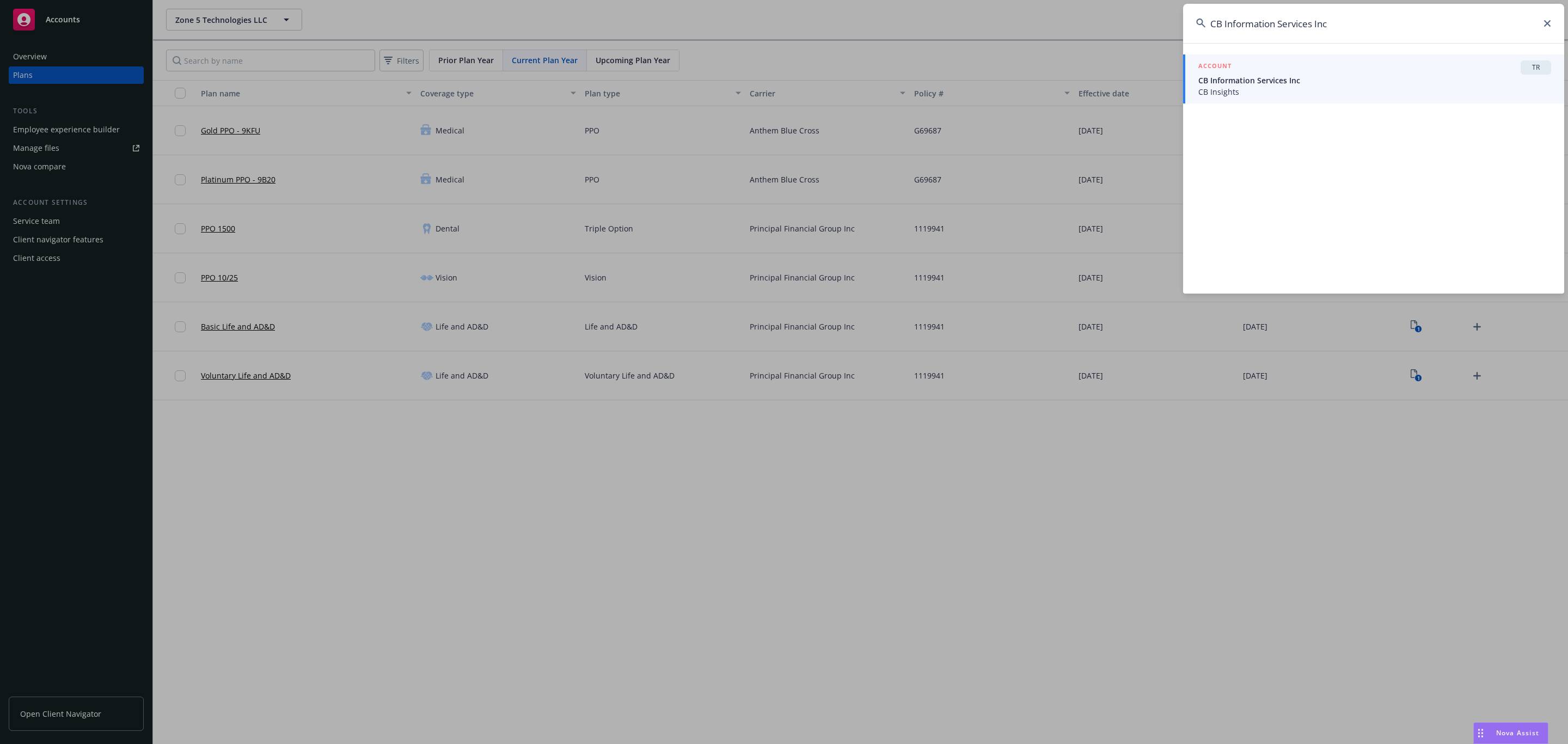
click at [1262, 77] on span "CB Information Services Inc" at bounding box center [1375, 80] width 353 height 12
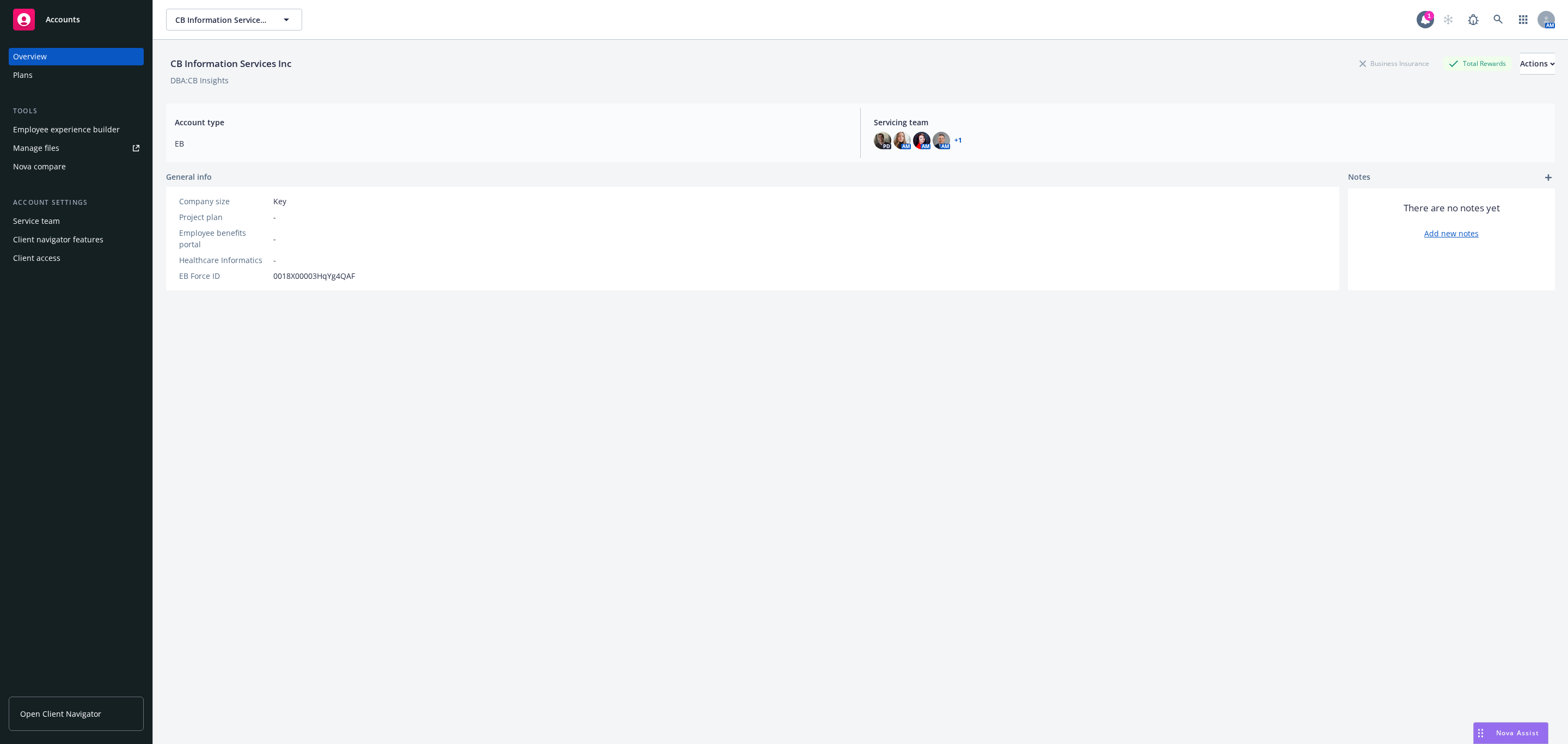
click at [10, 71] on div "Overview Plans Tools Employee experience builder Manage files Nova compare Acco…" at bounding box center [76, 389] width 152 height 709
click at [17, 72] on div "Plans" at bounding box center [23, 75] width 19 height 18
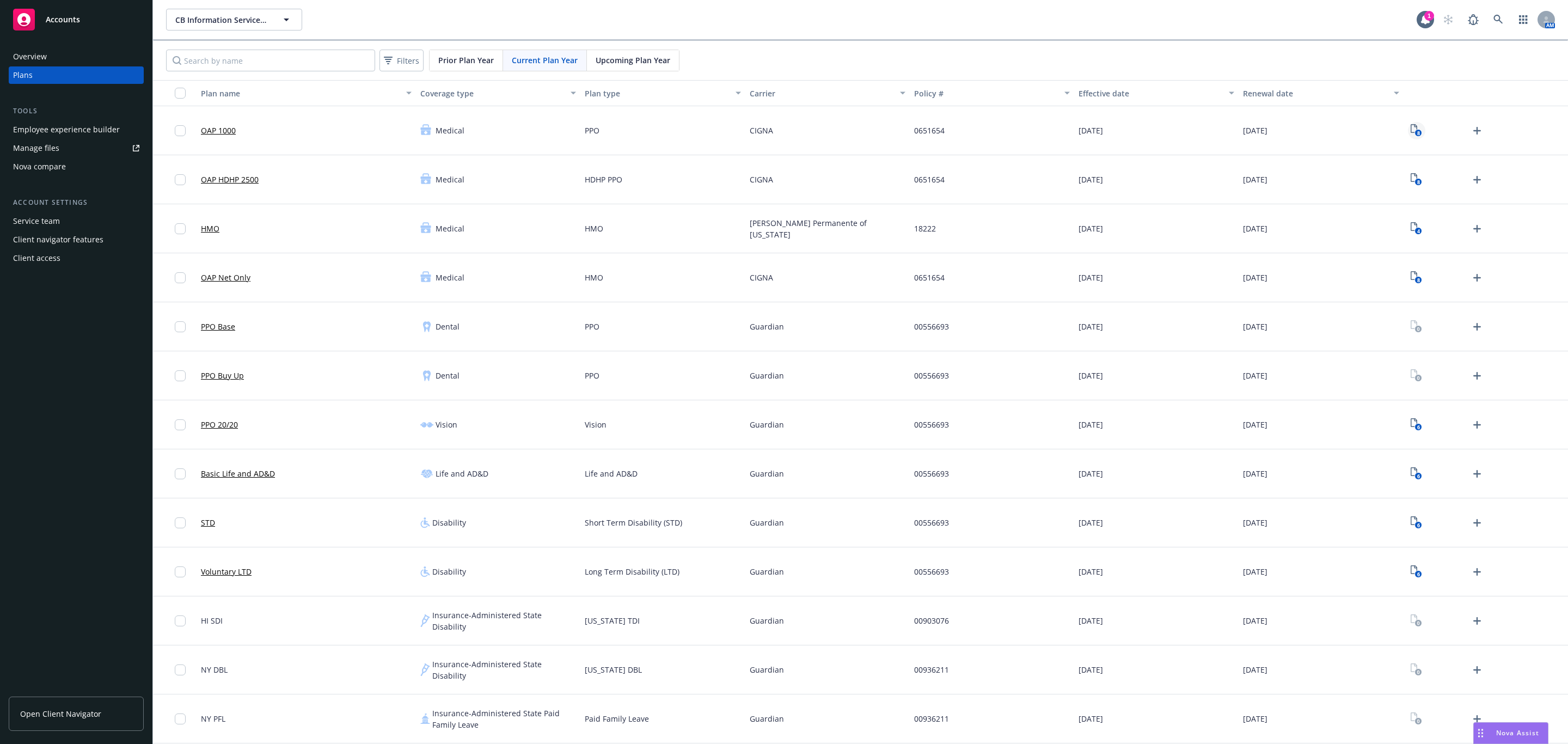
click at [1411, 131] on icon "8" at bounding box center [1416, 130] width 12 height 13
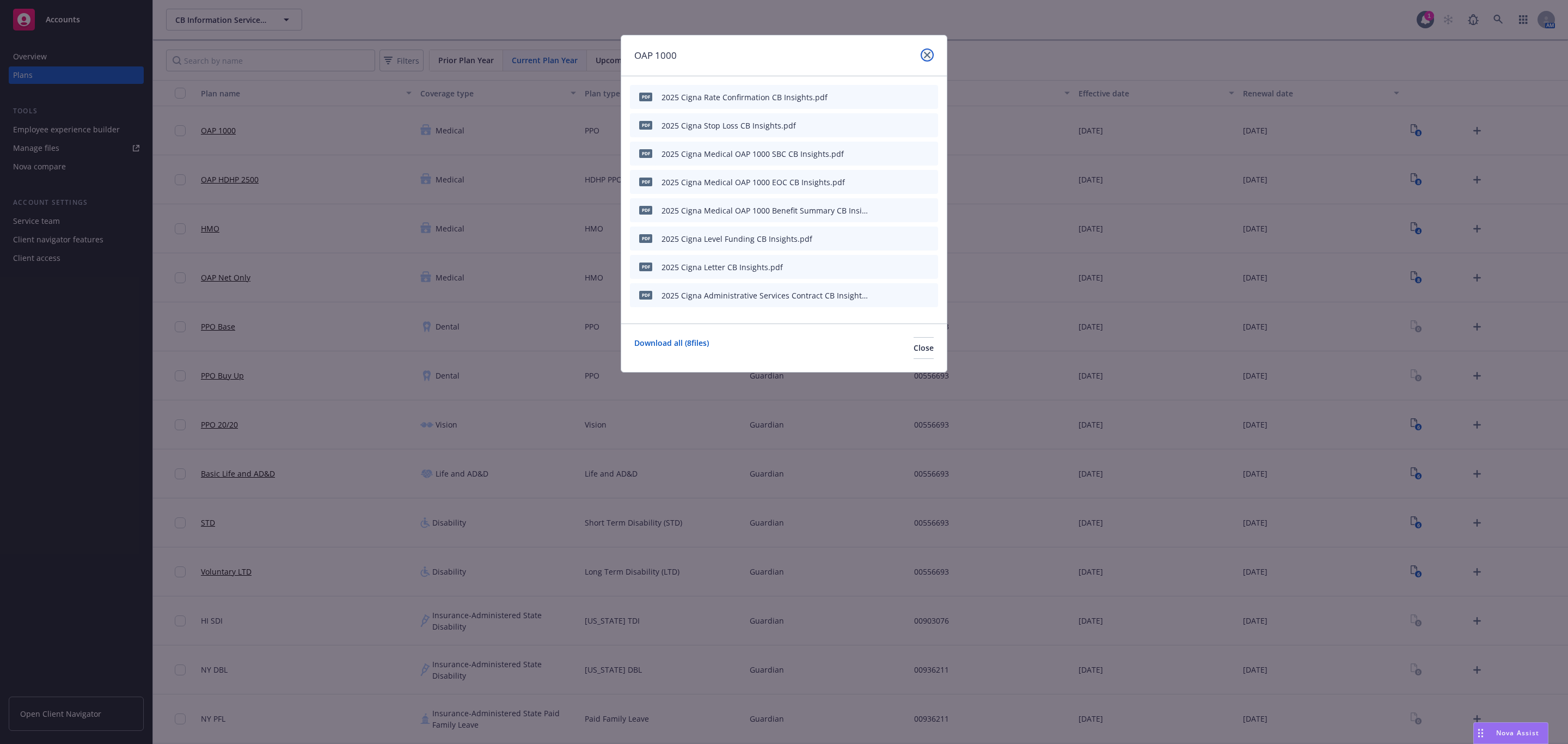
click at [925, 56] on icon "close" at bounding box center [927, 55] width 7 height 7
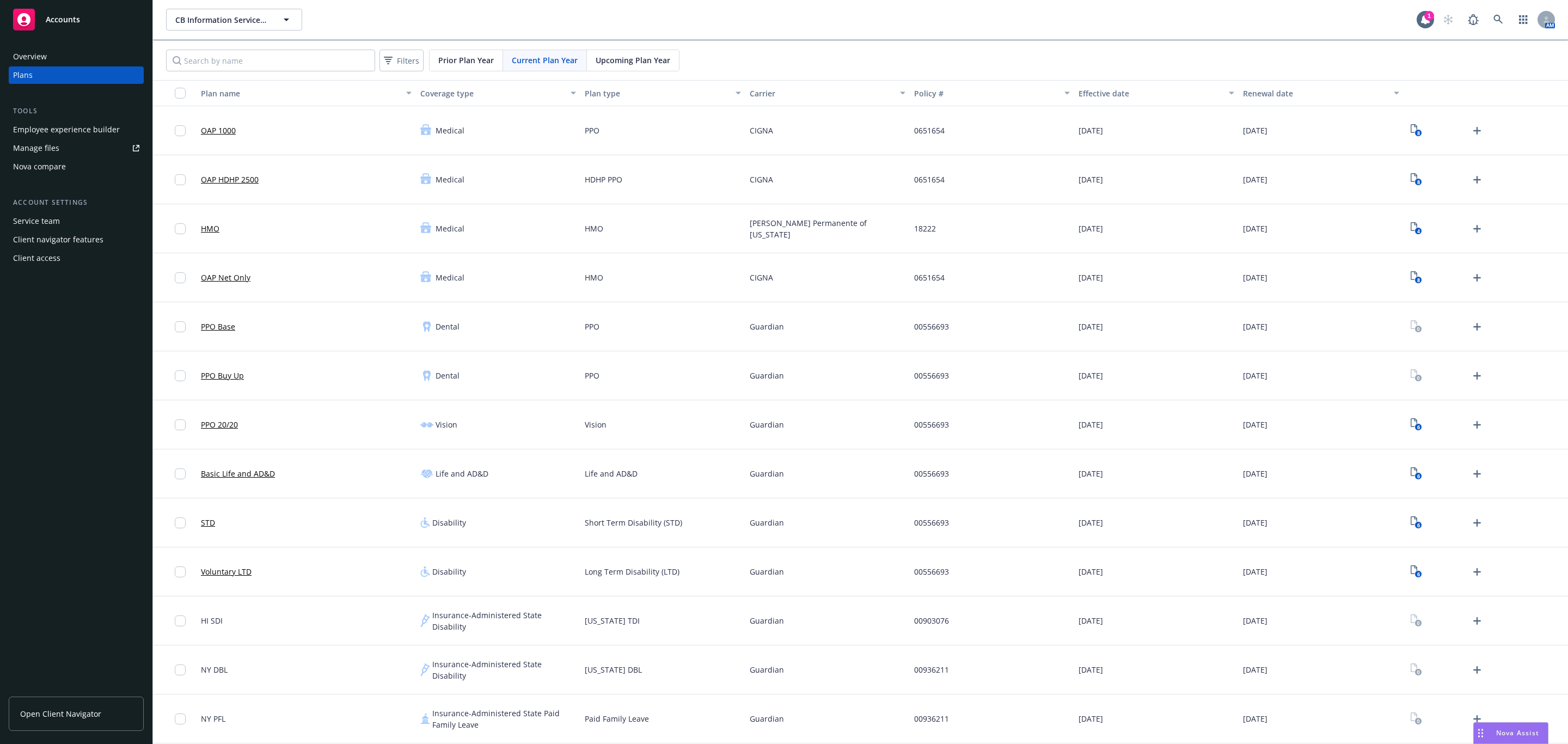
click at [797, 92] on div "Carrier" at bounding box center [822, 93] width 144 height 12
click at [1473, 276] on icon "Upload Plan Documents" at bounding box center [1477, 278] width 8 height 8
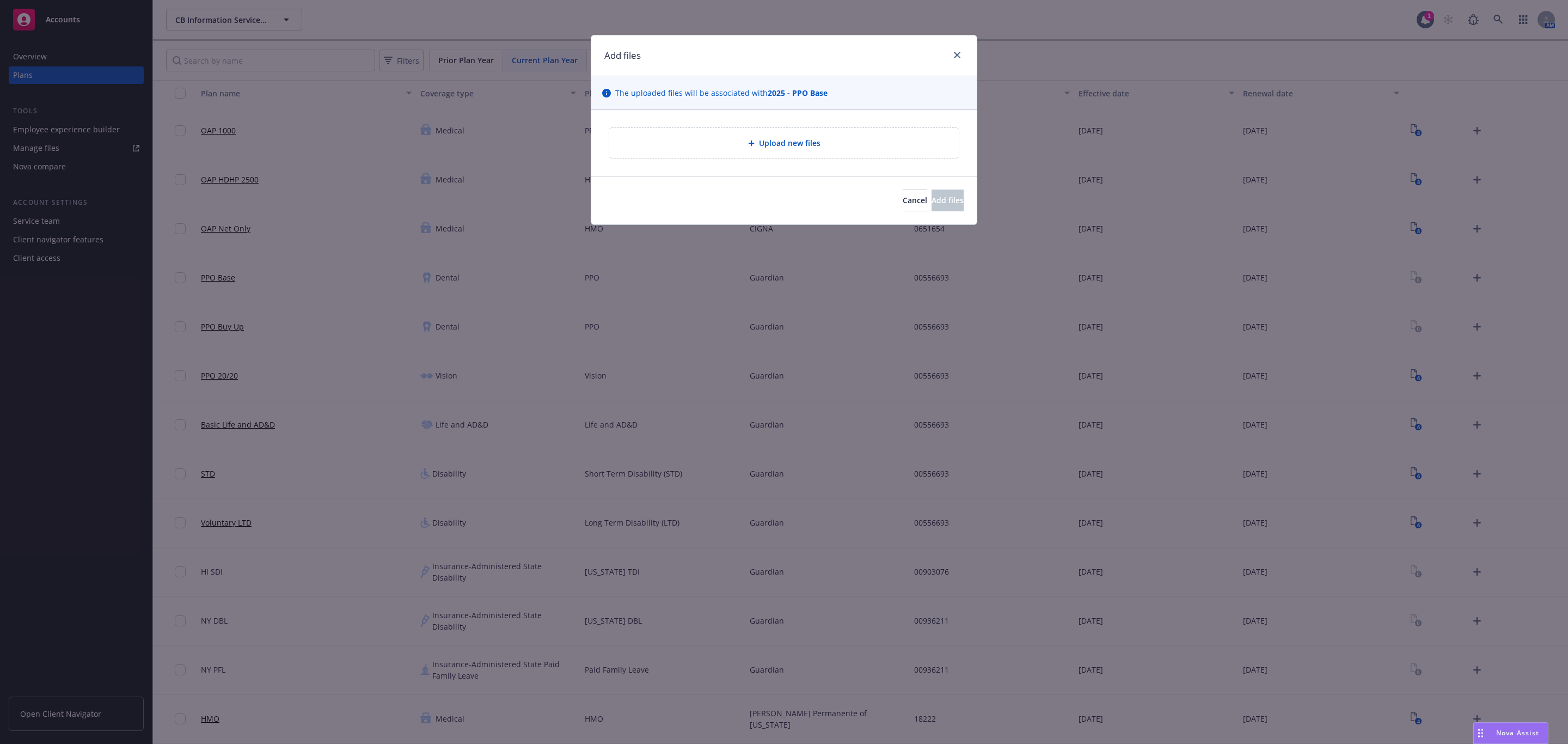
click at [833, 141] on div "Upload new files" at bounding box center [784, 143] width 332 height 13
click at [903, 203] on button "Cancel" at bounding box center [915, 200] width 24 height 22
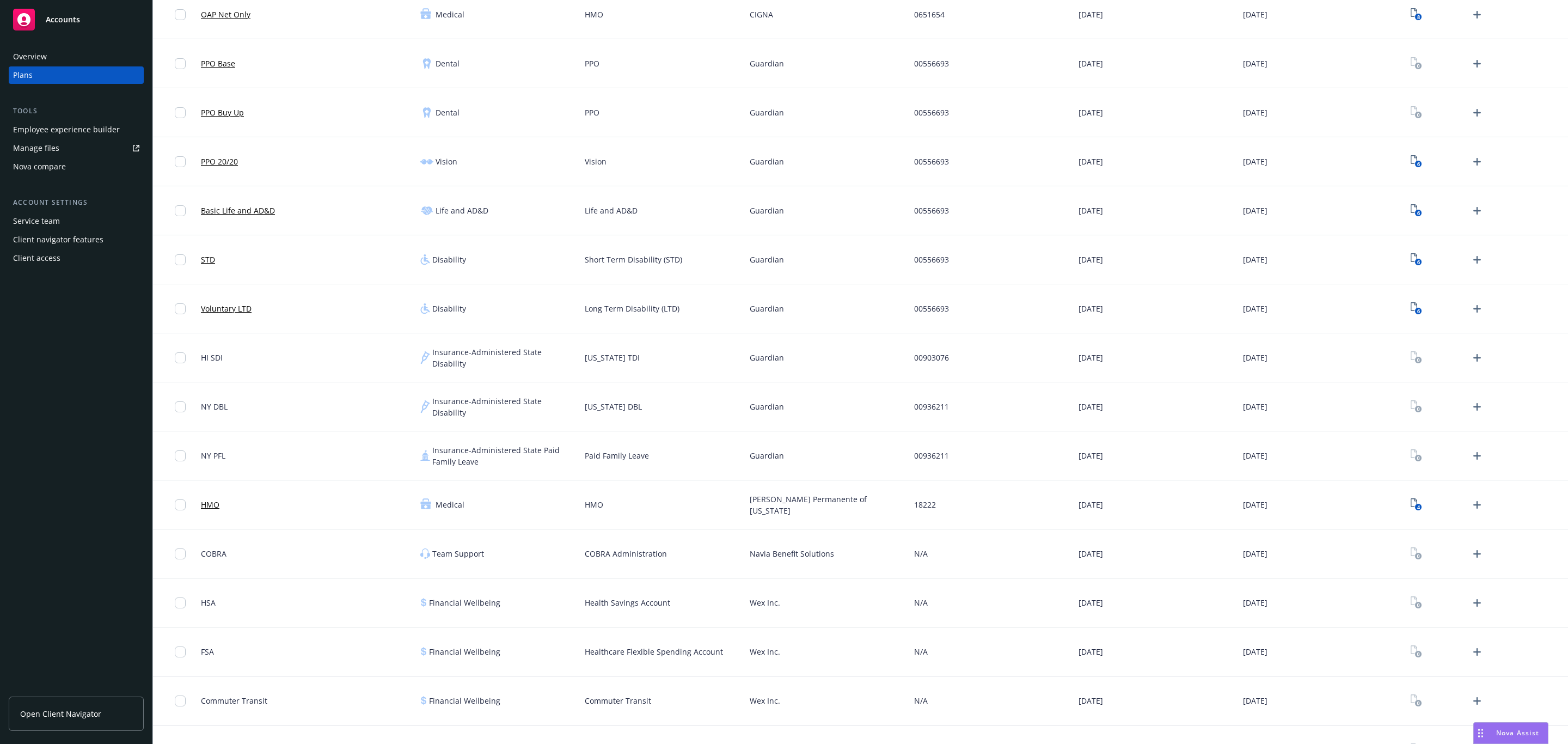
scroll to position [245, 0]
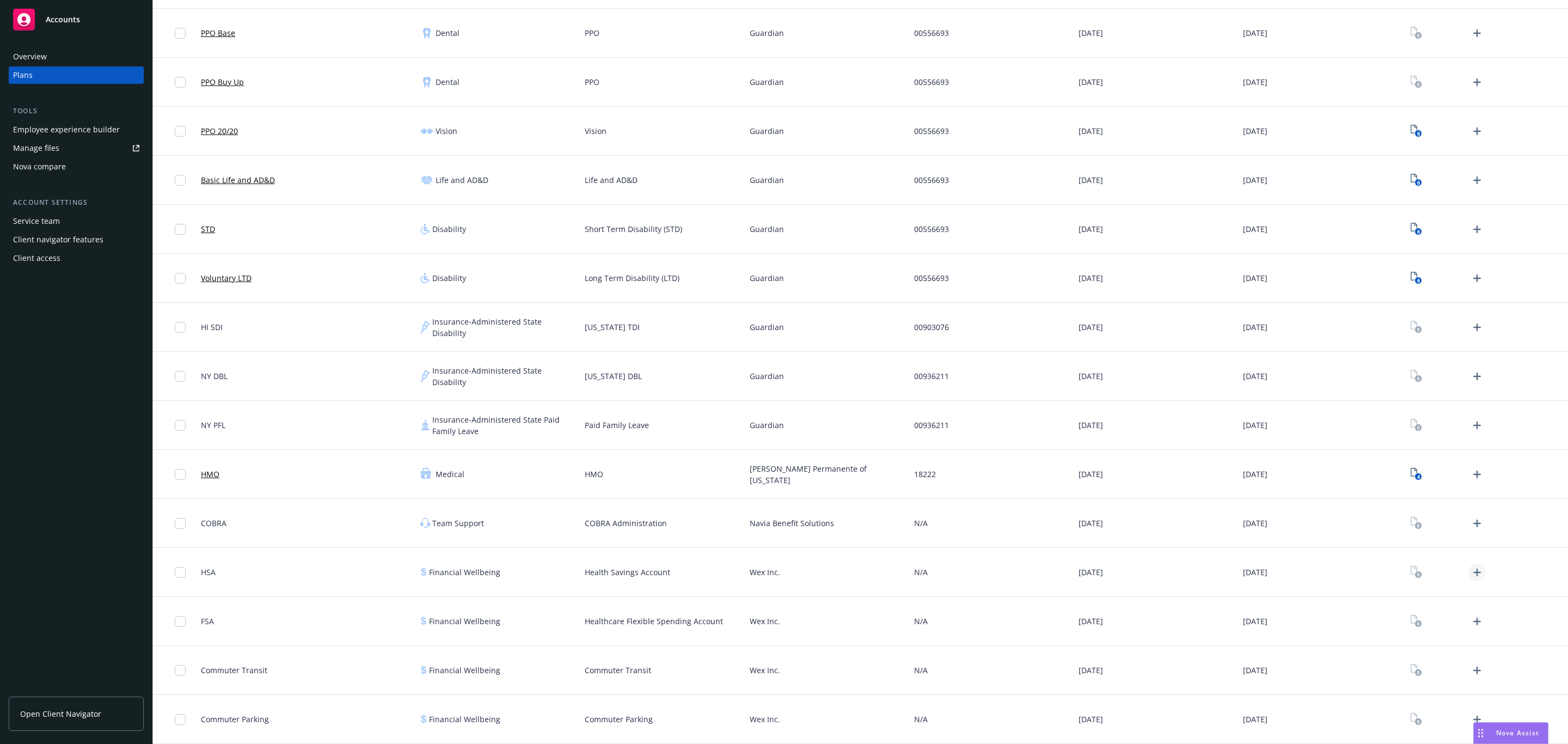
click at [1472, 570] on link "Upload Plan Documents" at bounding box center [1477, 572] width 18 height 18
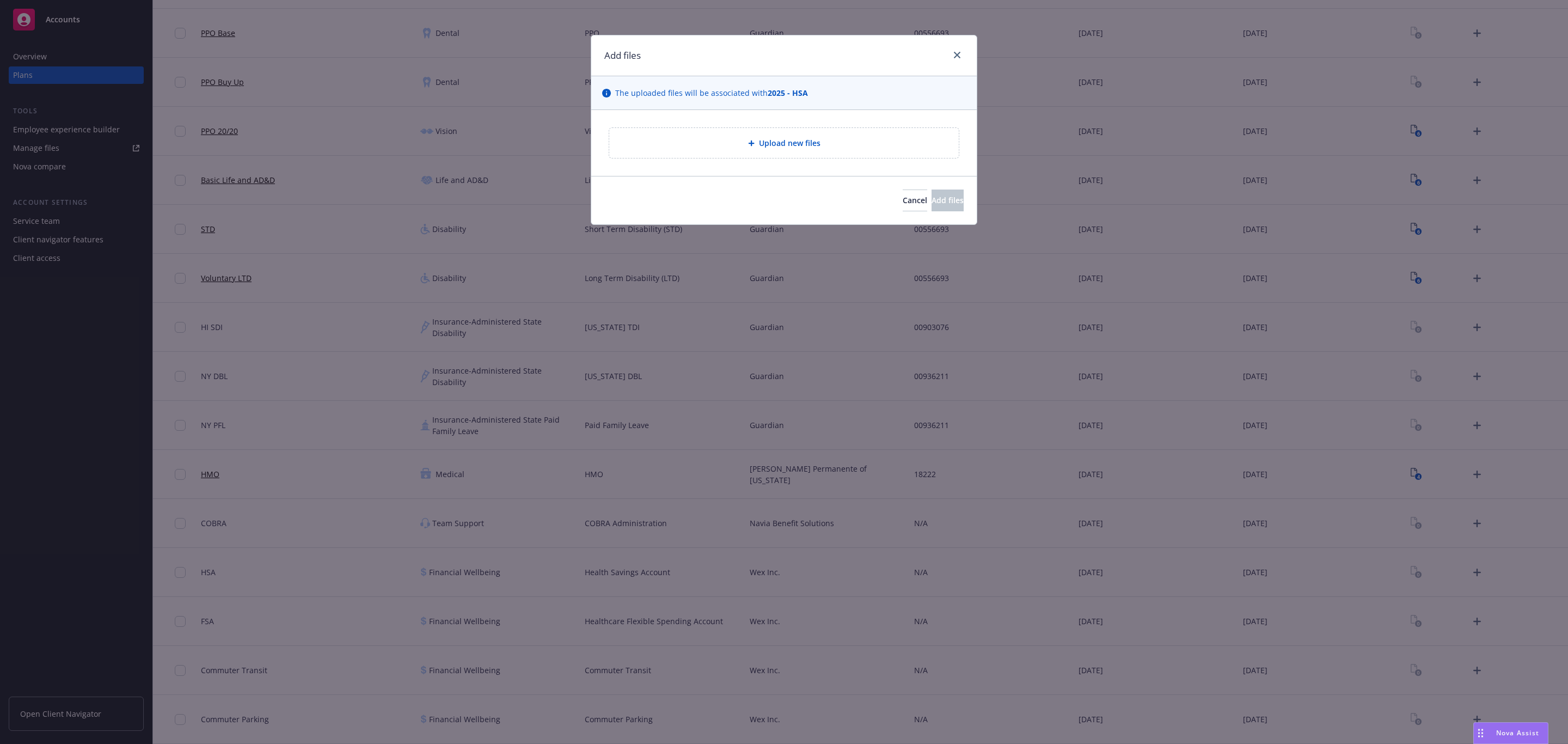
click at [811, 142] on span "Upload new files" at bounding box center [789, 142] width 61 height 12
click at [903, 203] on span "Cancel" at bounding box center [915, 200] width 24 height 10
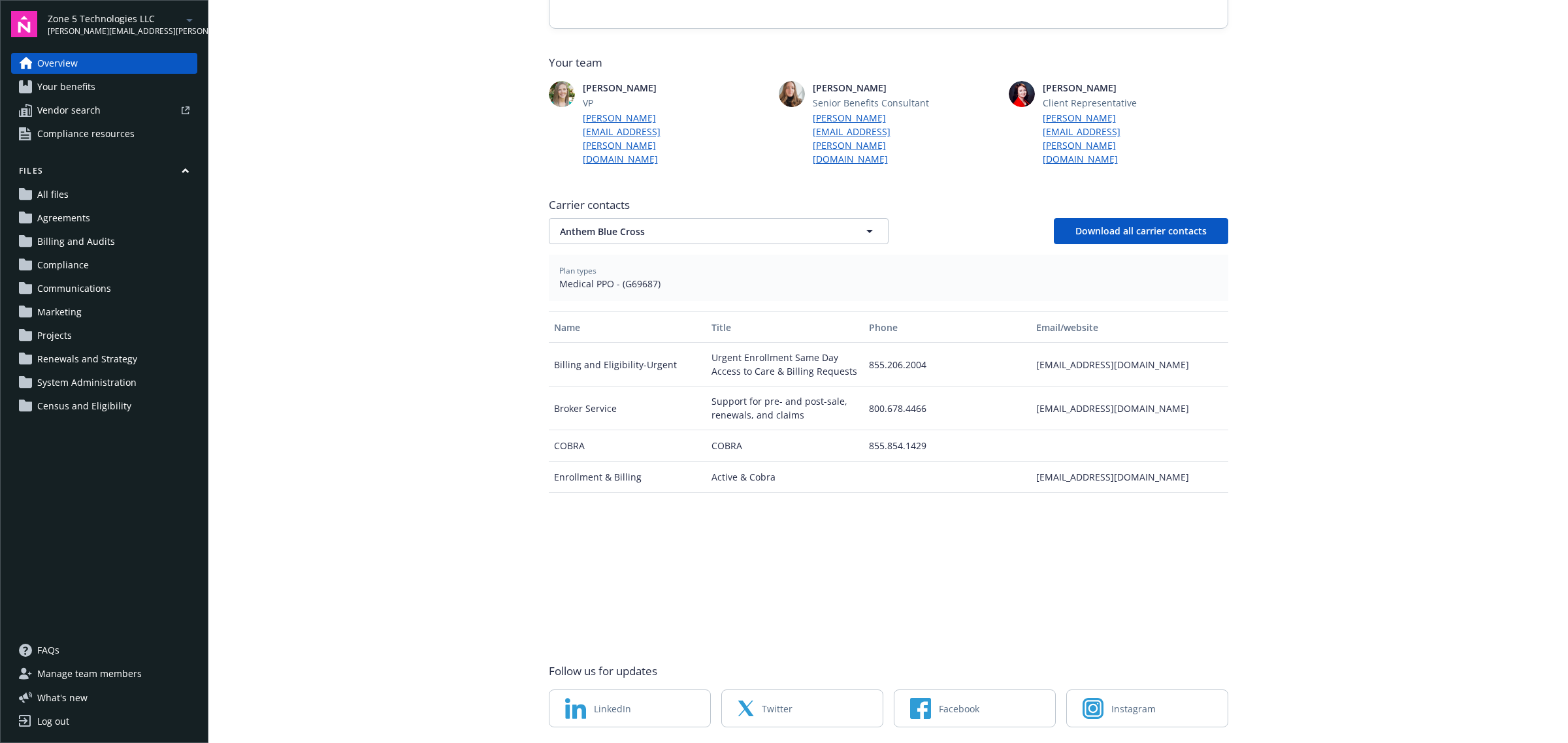
scroll to position [325, 0]
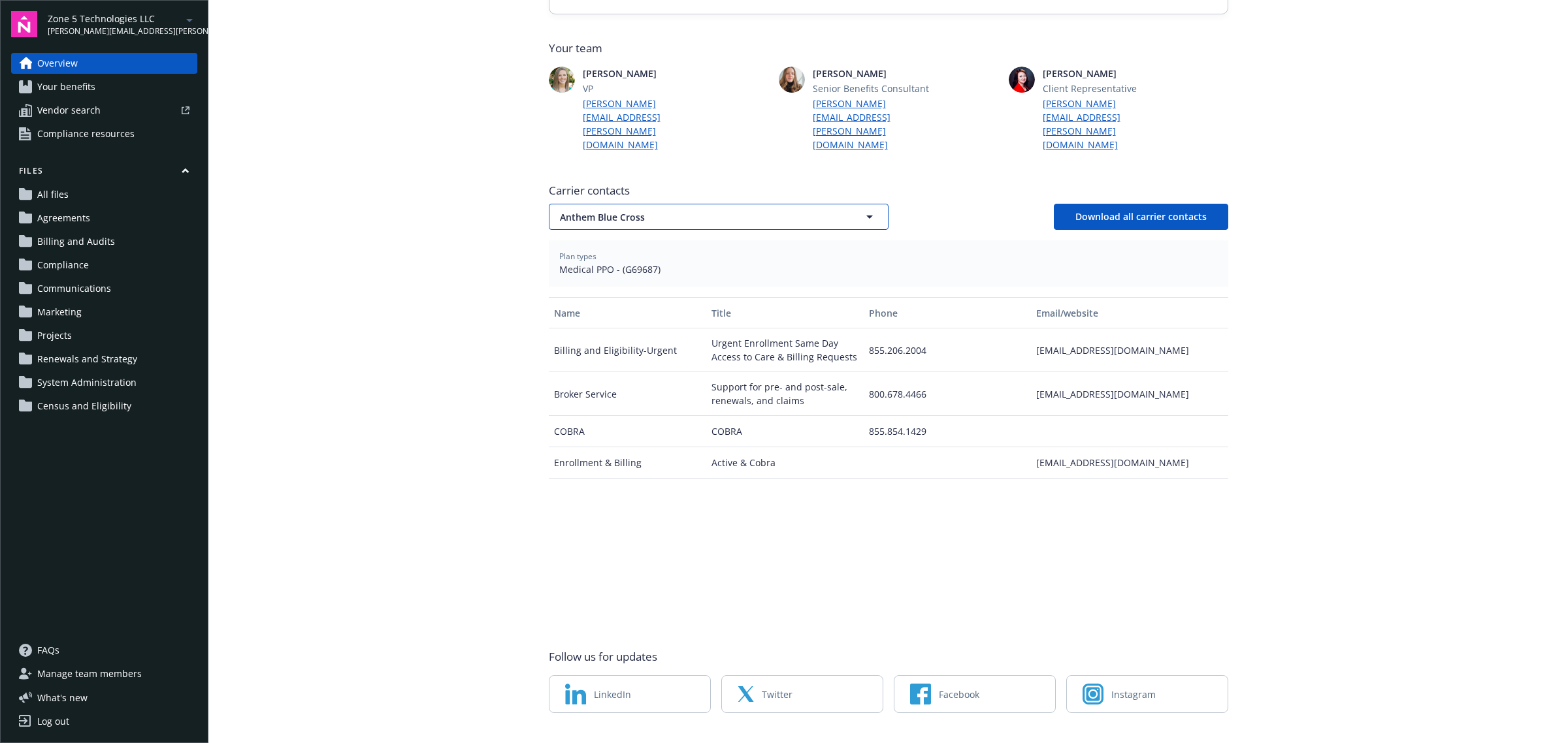
click at [624, 204] on button "Anthem Blue Cross" at bounding box center [718, 217] width 340 height 26
click at [610, 283] on strong "Principal Financial Group Inc" at bounding box center [627, 289] width 127 height 12
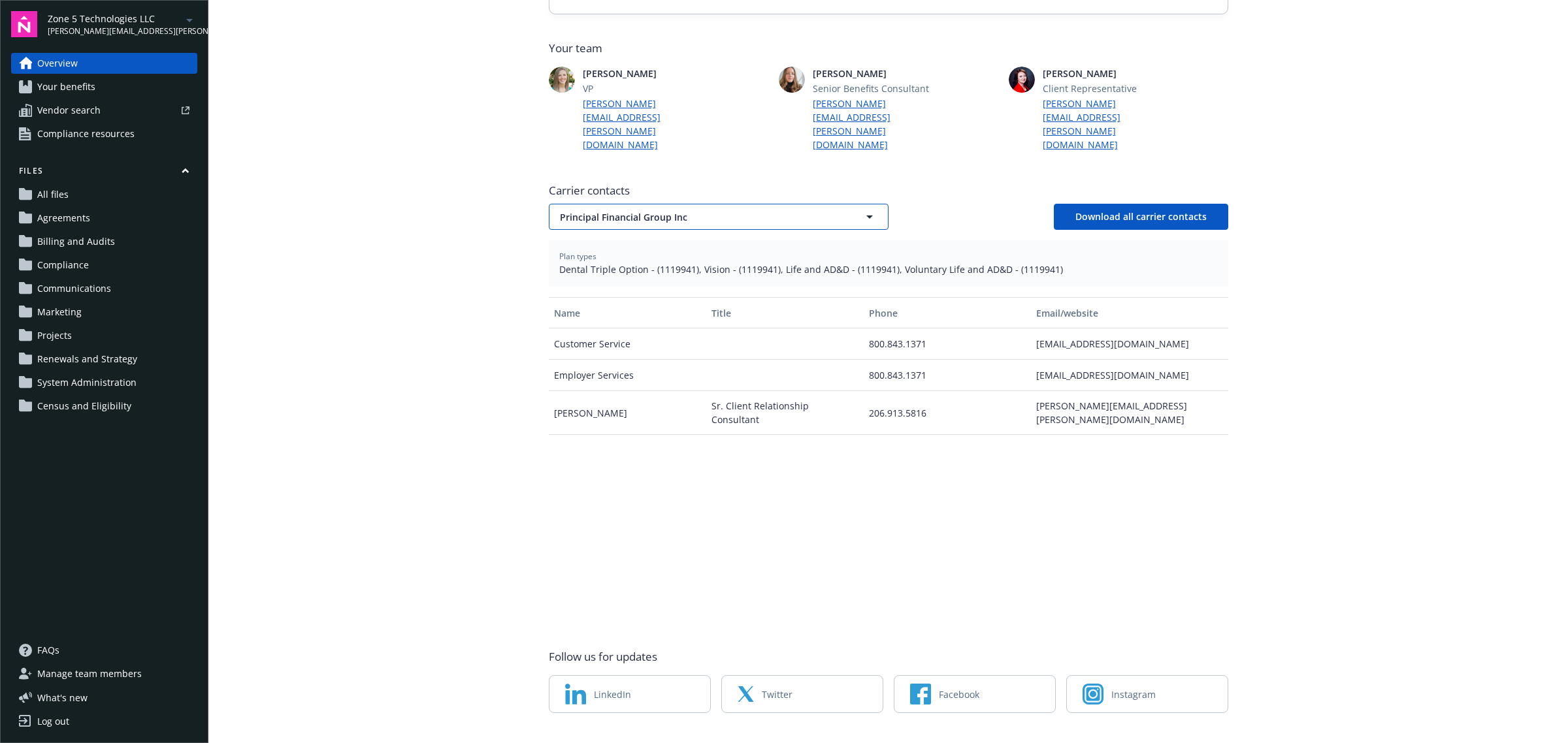
click at [634, 204] on button "Principal Financial Group Inc" at bounding box center [718, 217] width 340 height 26
click at [624, 247] on strong "Anthem Blue Cross" at bounding box center [605, 253] width 85 height 12
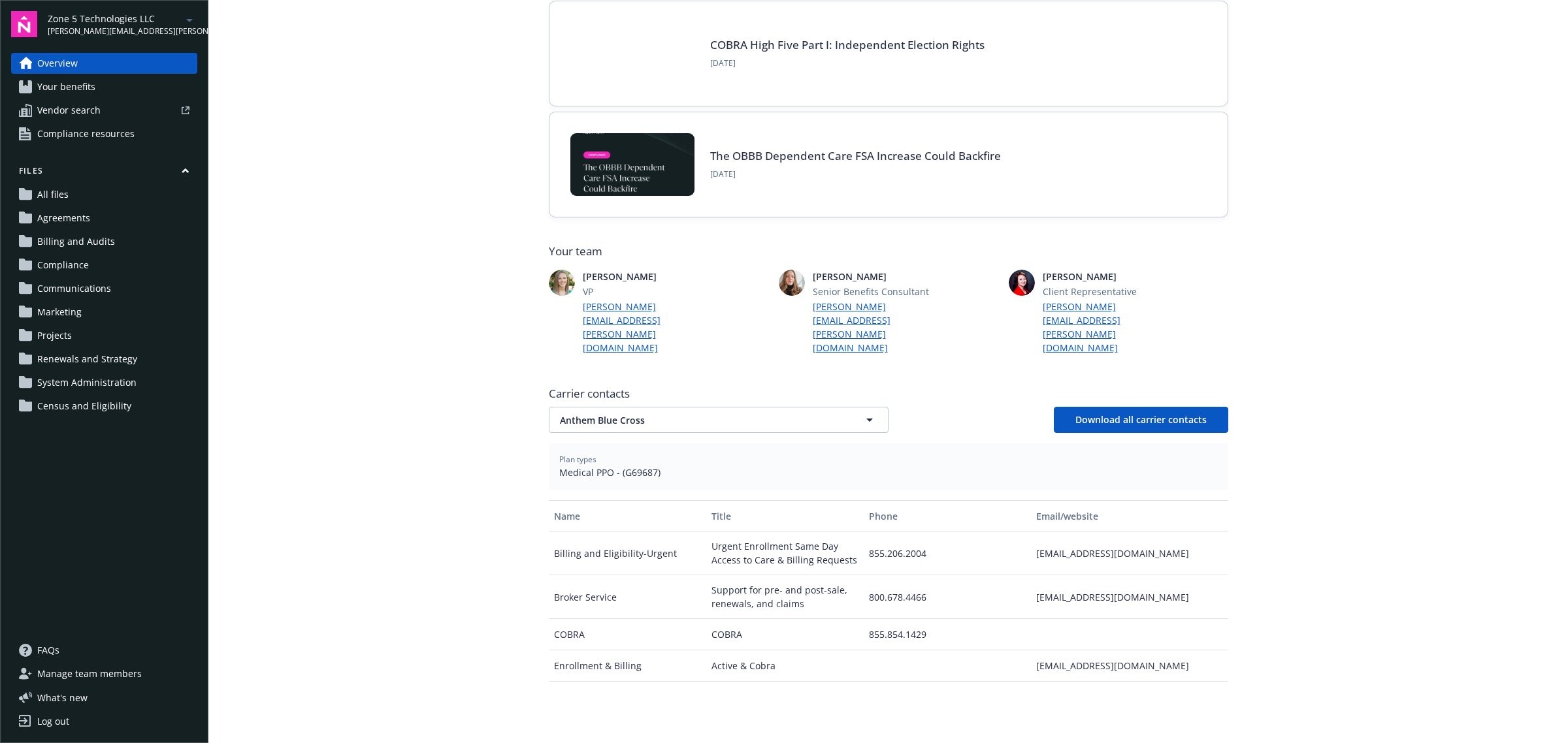
scroll to position [0, 0]
